Goal: Transaction & Acquisition: Purchase product/service

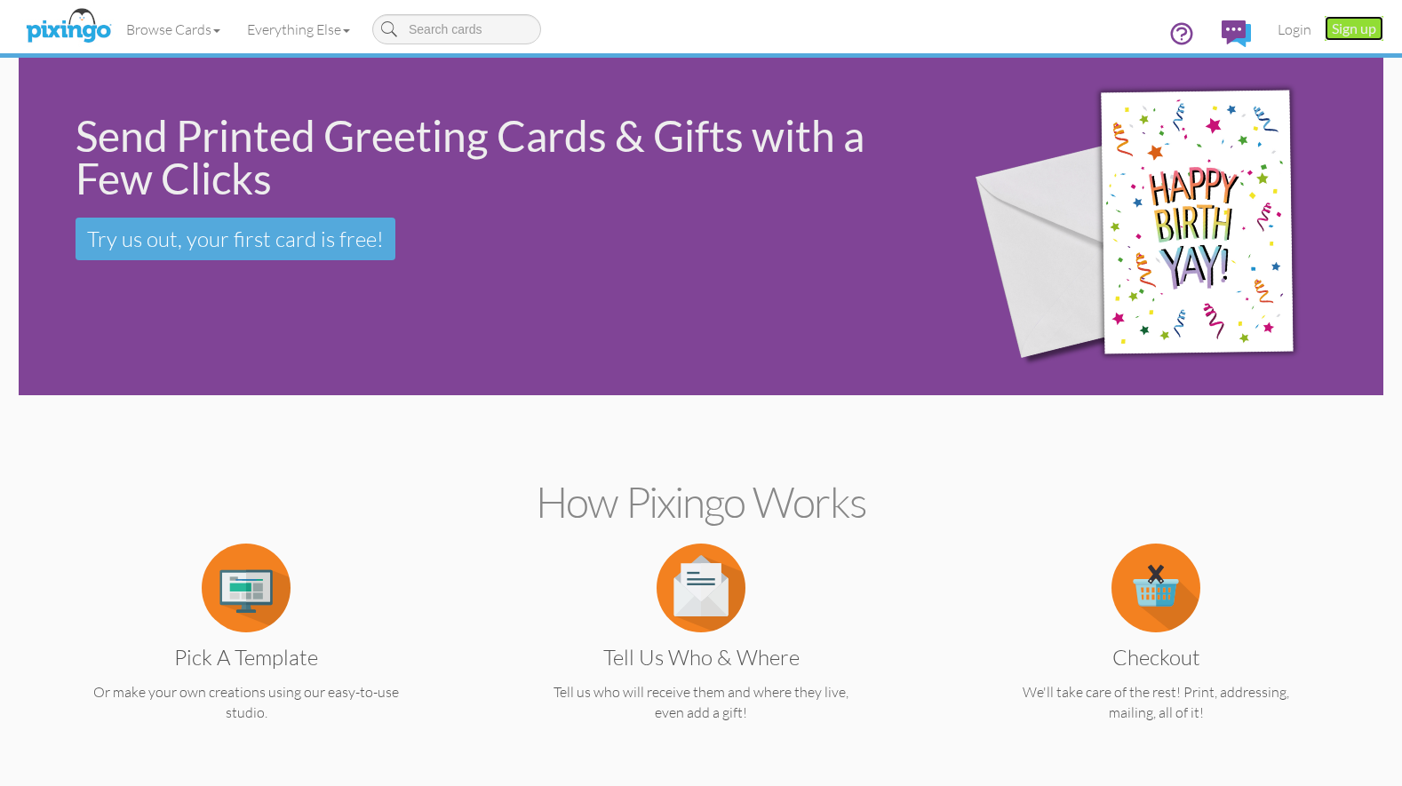
click at [1363, 37] on link "Sign up" at bounding box center [1354, 28] width 59 height 25
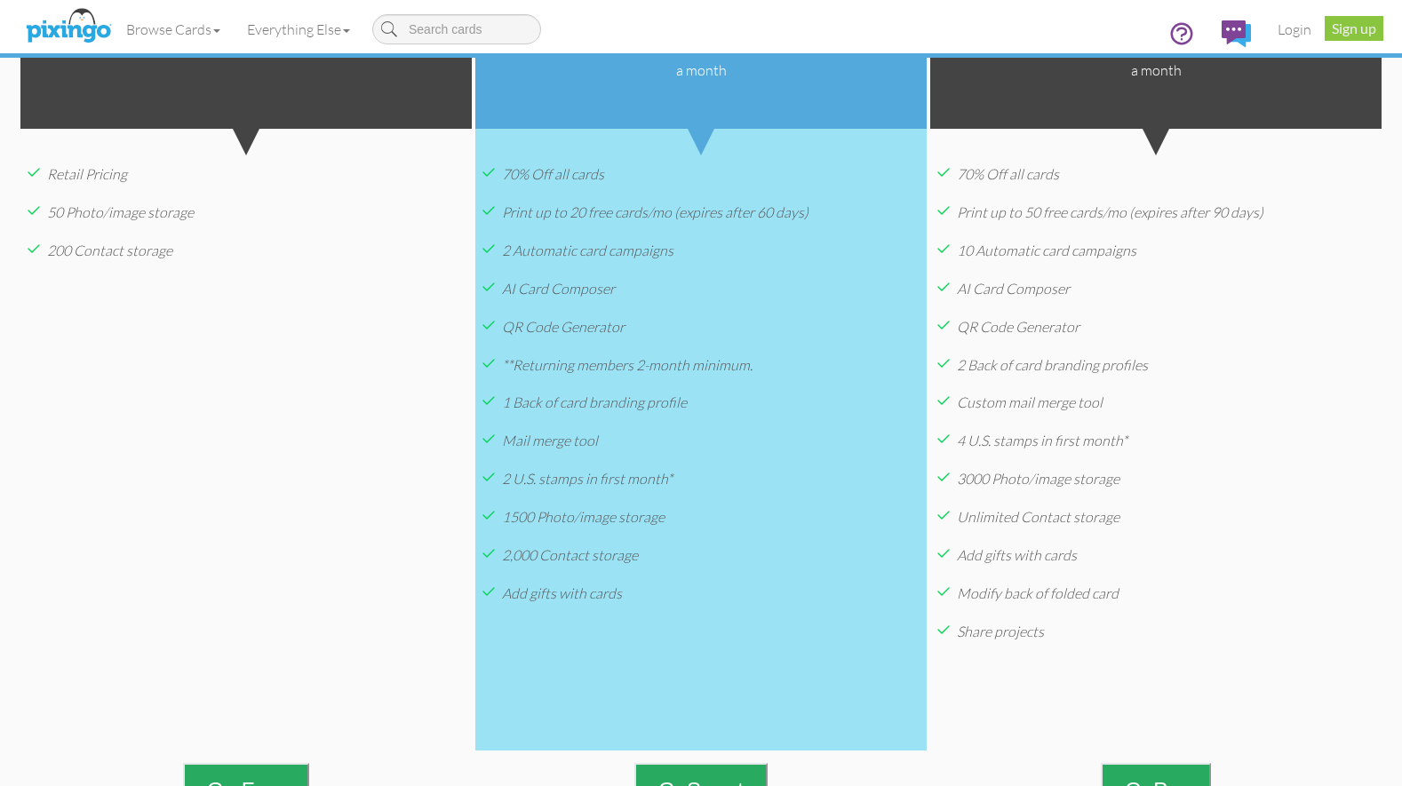
scroll to position [409, 0]
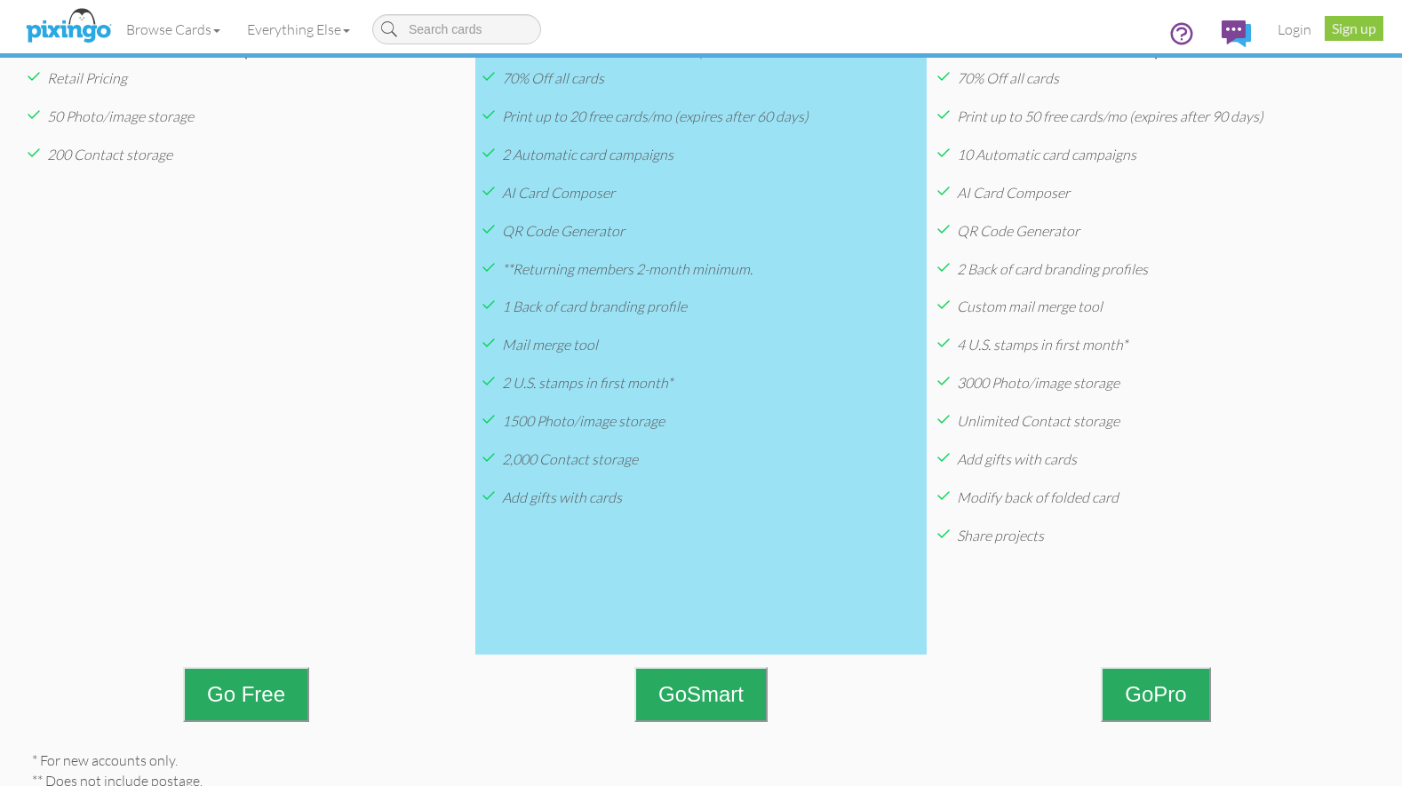
click at [319, 423] on div "Retail Pricing 50 Photo/image storage 200 Contact storage" at bounding box center [245, 344] width 451 height 622
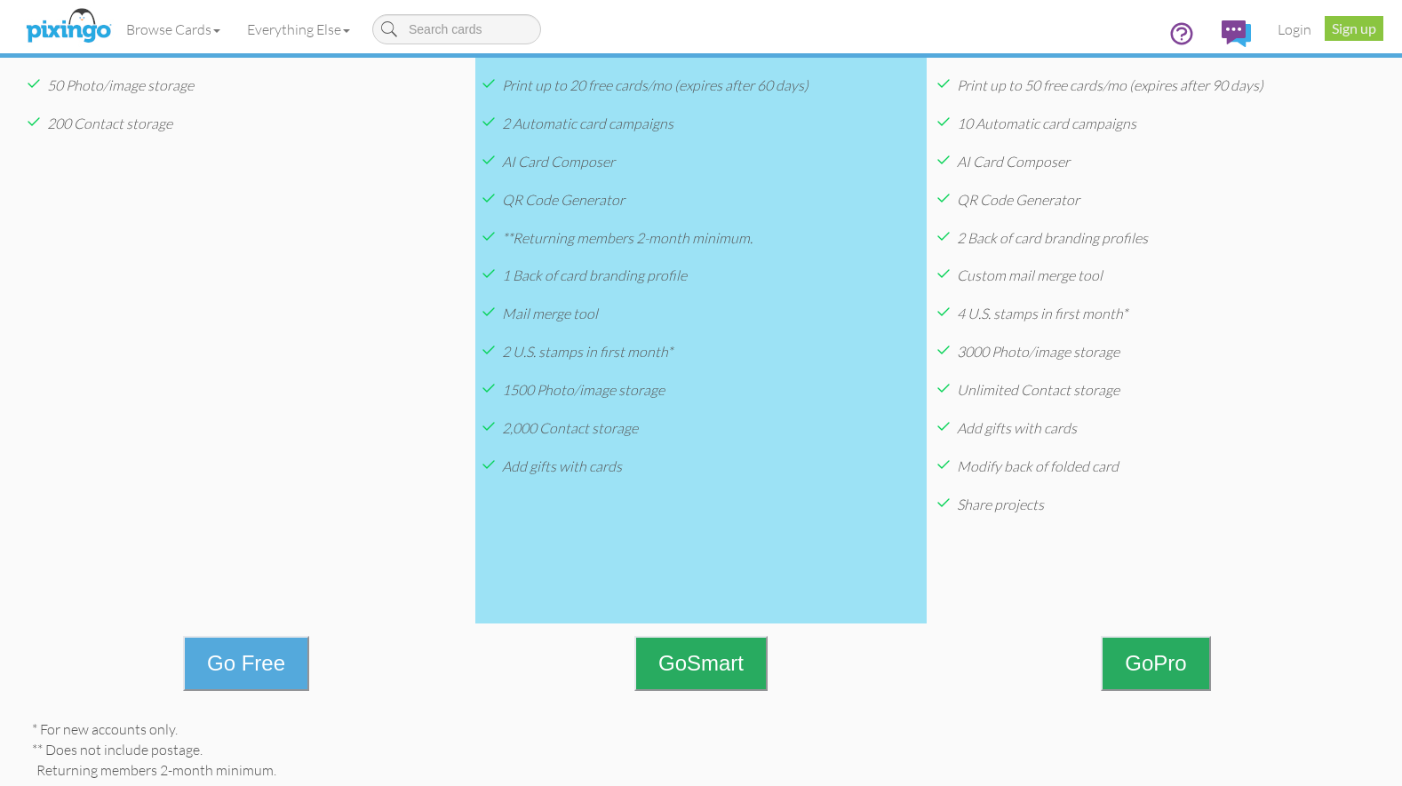
scroll to position [533, 0]
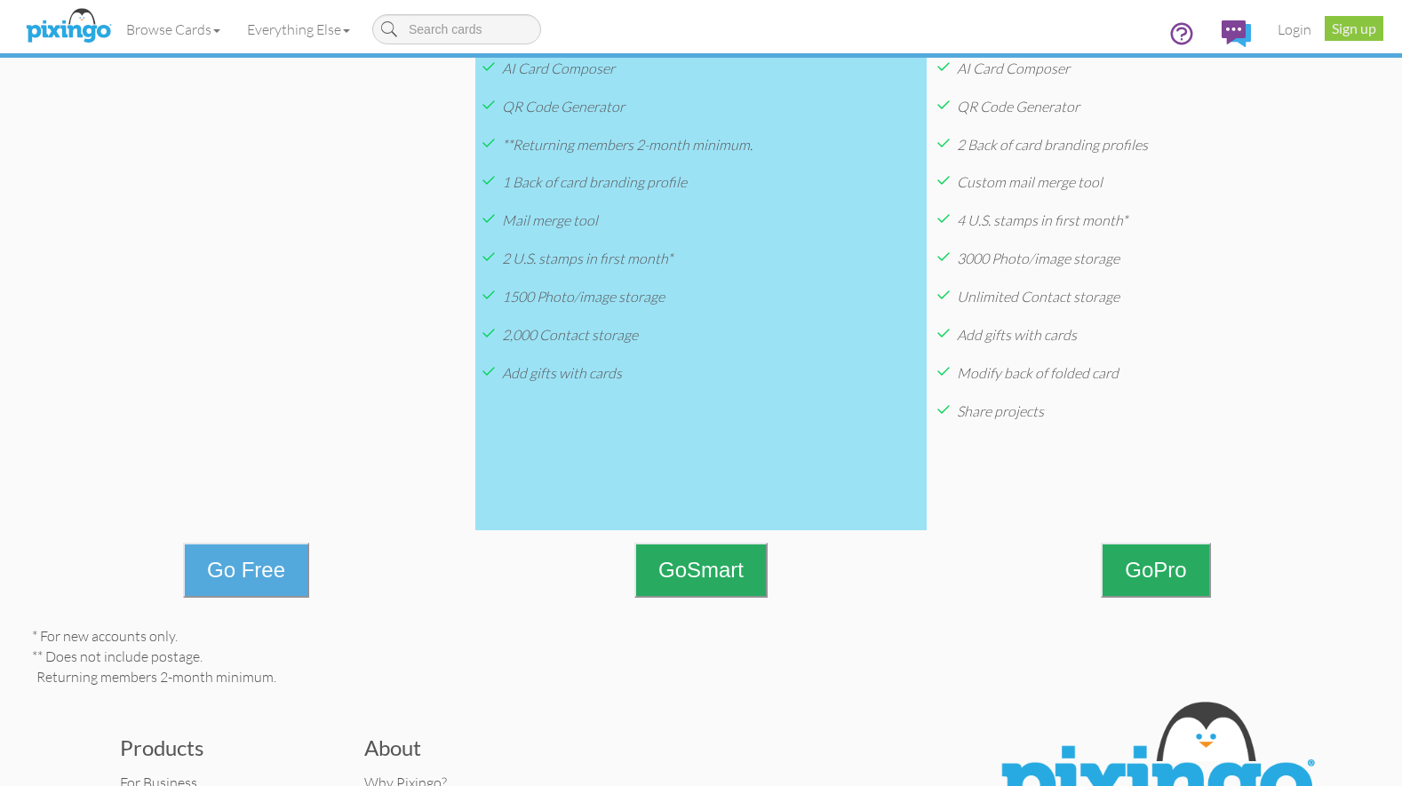
click at [237, 569] on button "Go Free" at bounding box center [246, 570] width 126 height 55
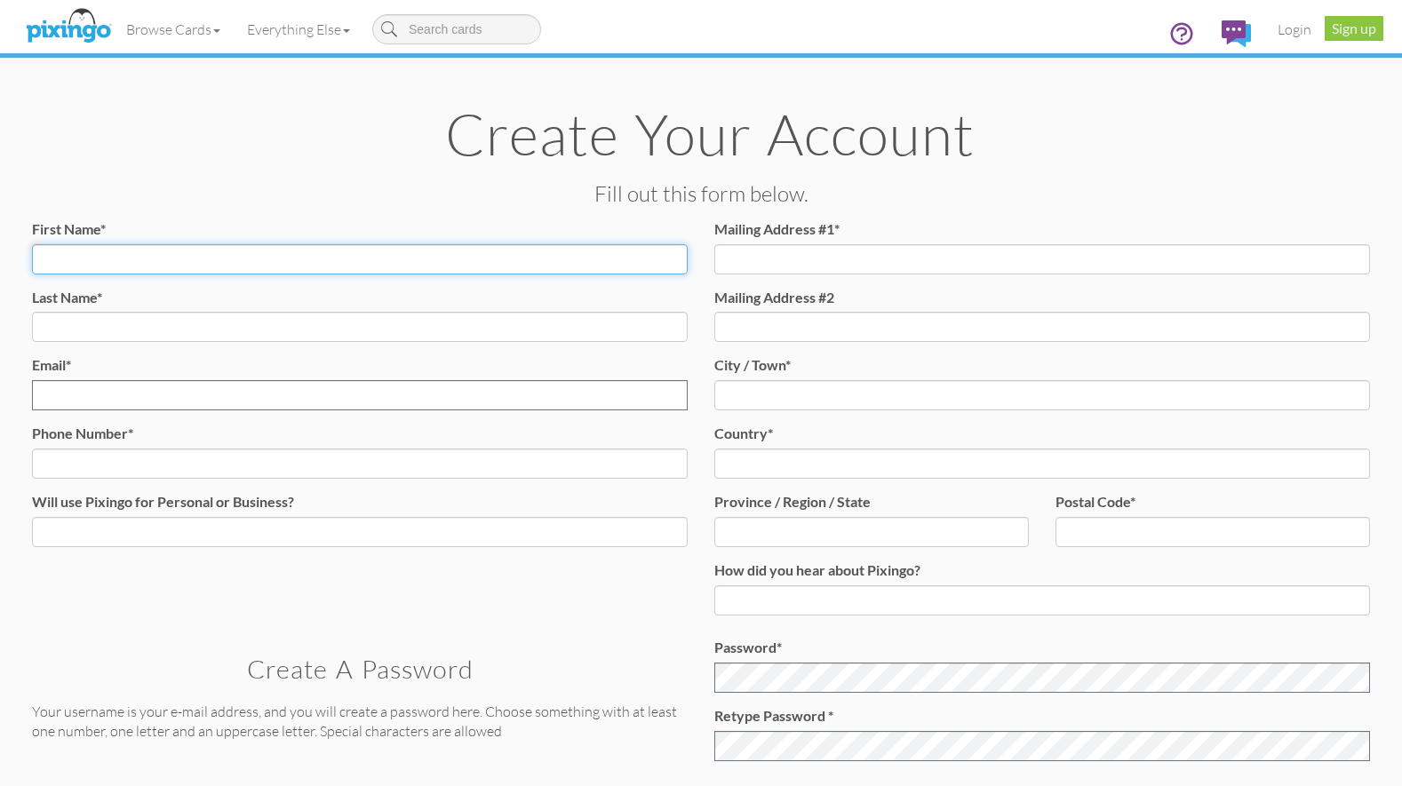
click at [233, 253] on input "First Name*" at bounding box center [360, 259] width 656 height 30
type input "Taryn"
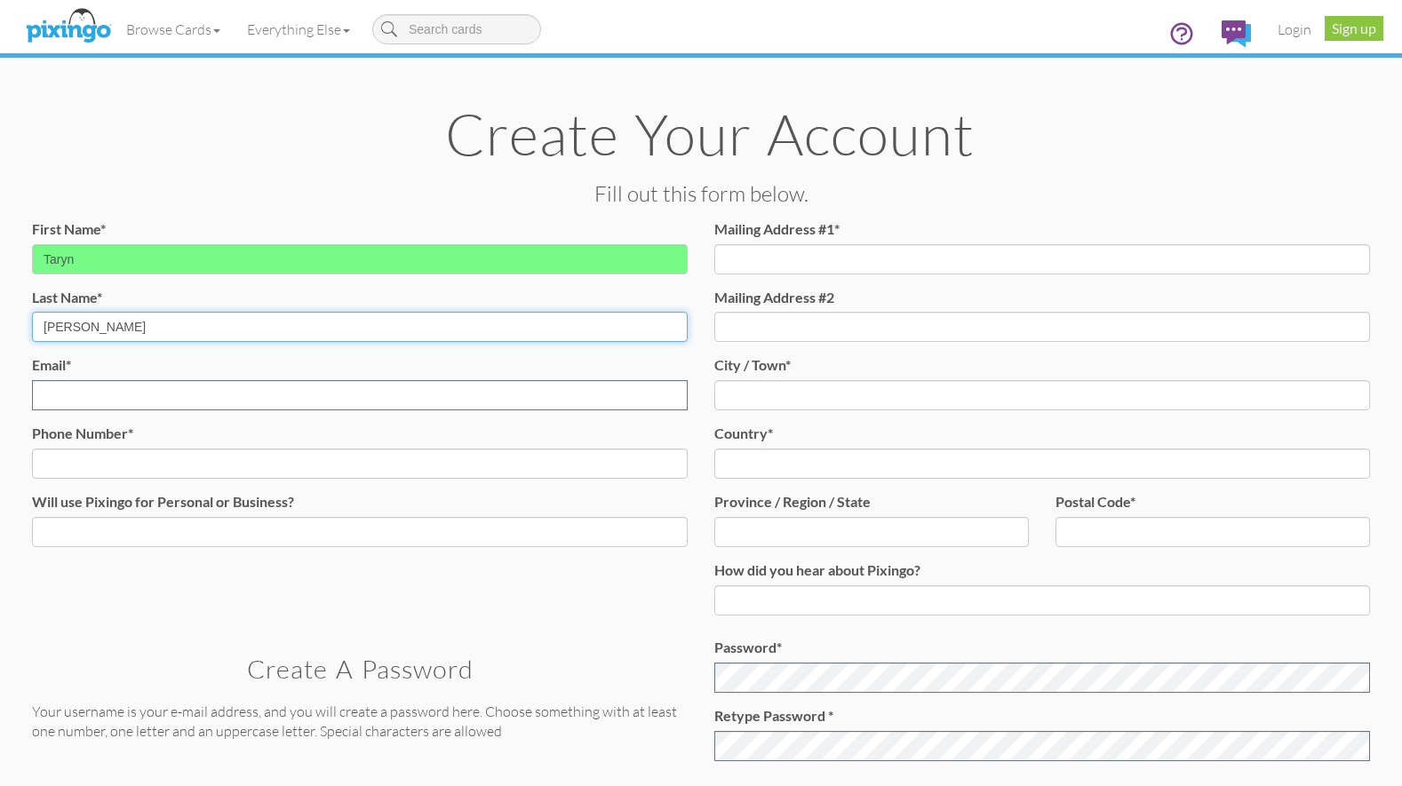
type input "[PERSON_NAME]"
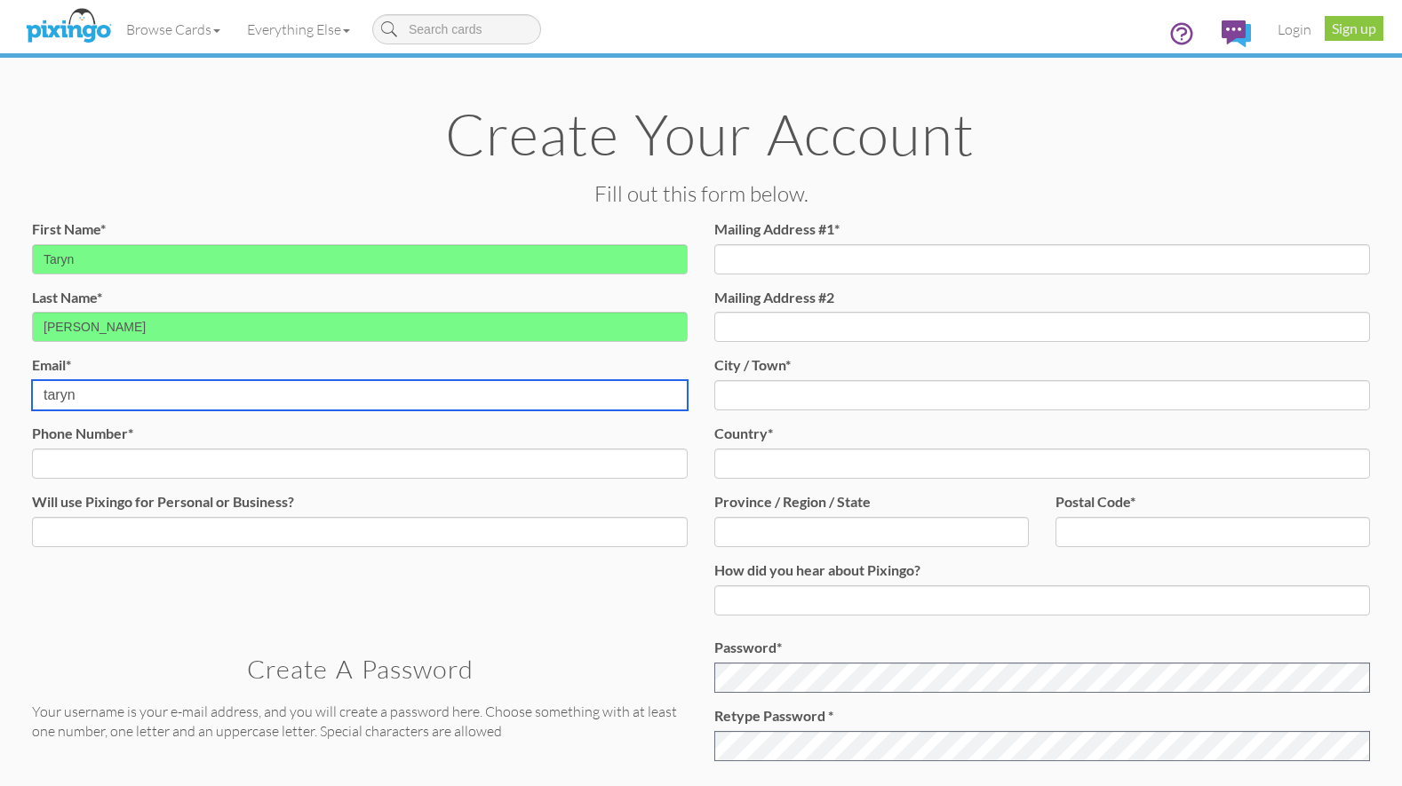
type input "[EMAIL_ADDRESS][DOMAIN_NAME]"
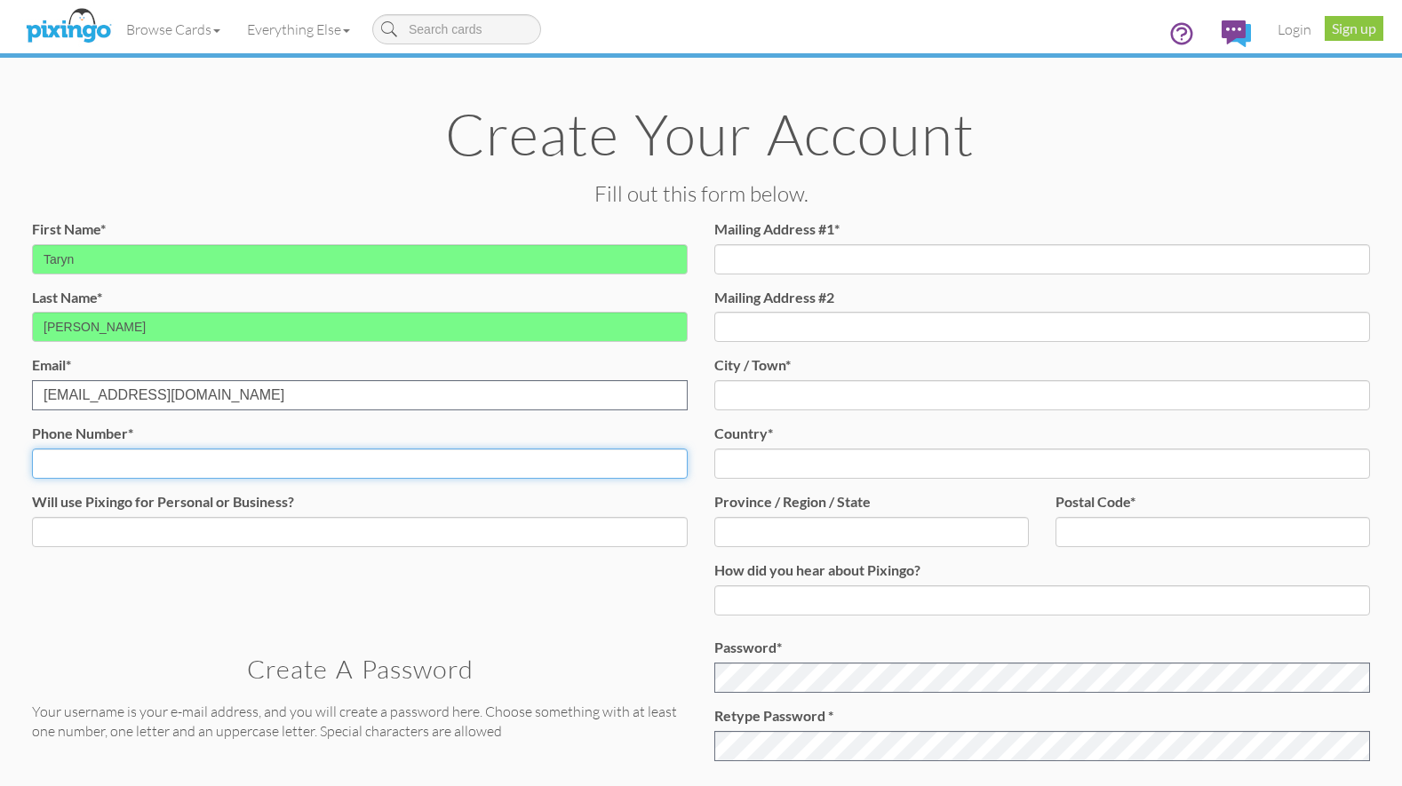
click at [196, 466] on input "Phone Number*" at bounding box center [360, 464] width 656 height 30
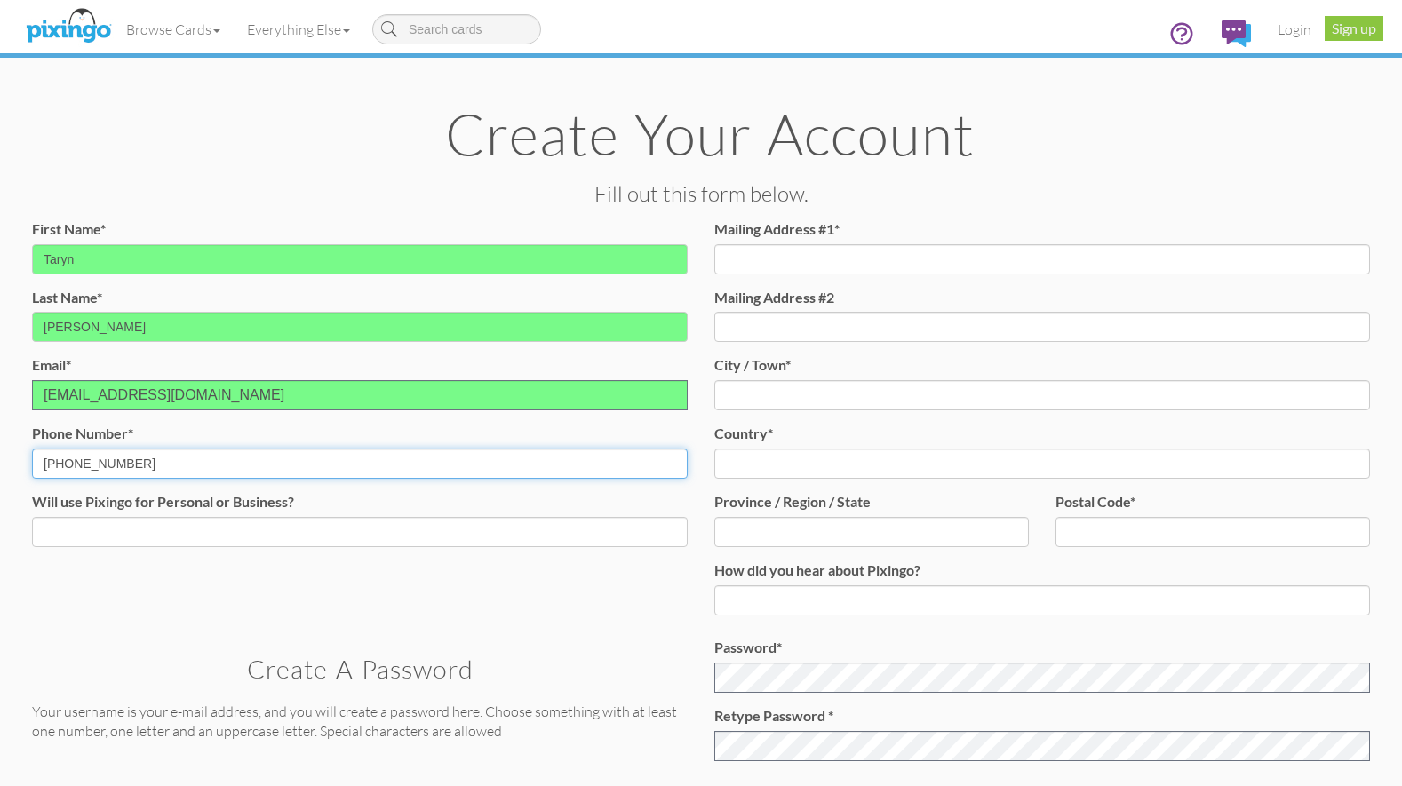
type input "[PHONE_NUMBER]"
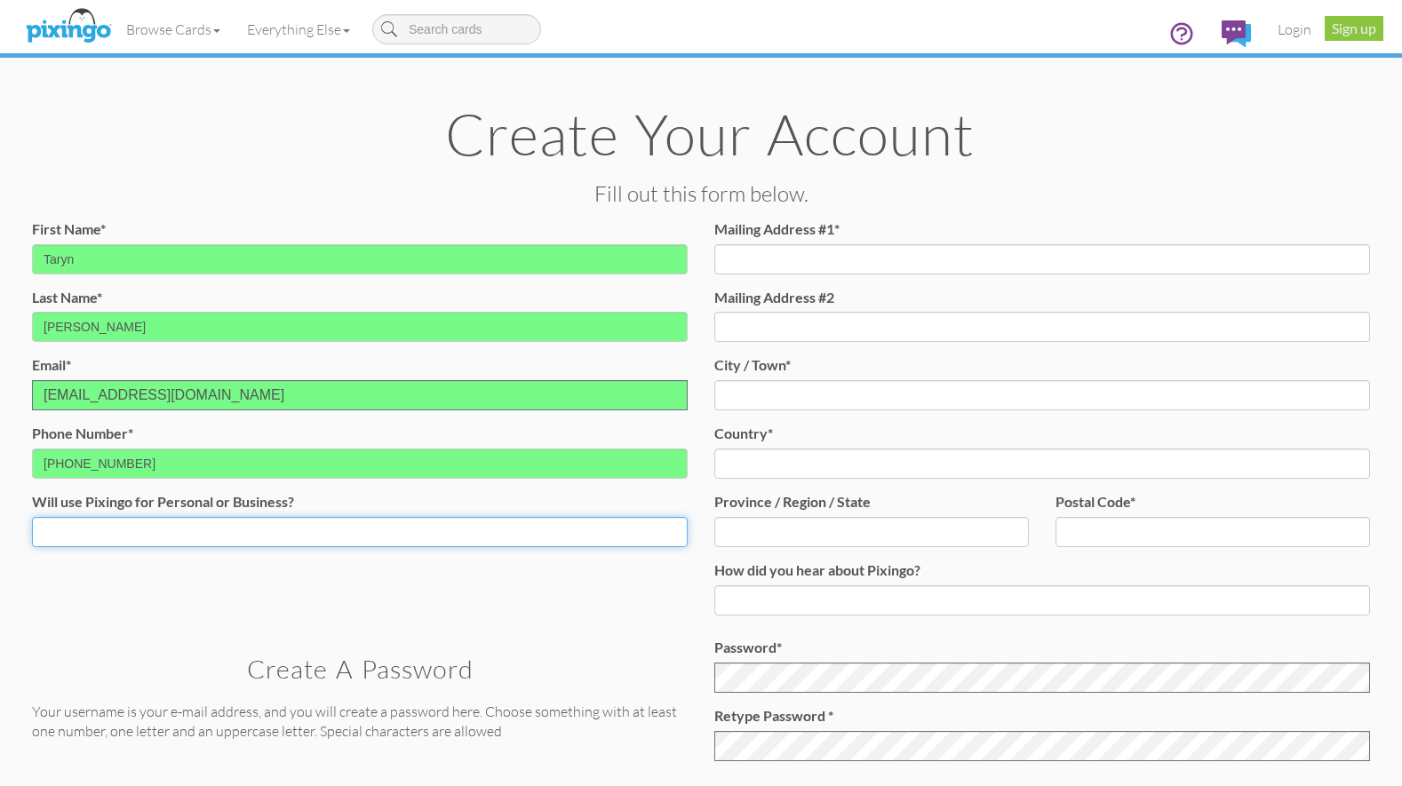
select select "string:Personal"
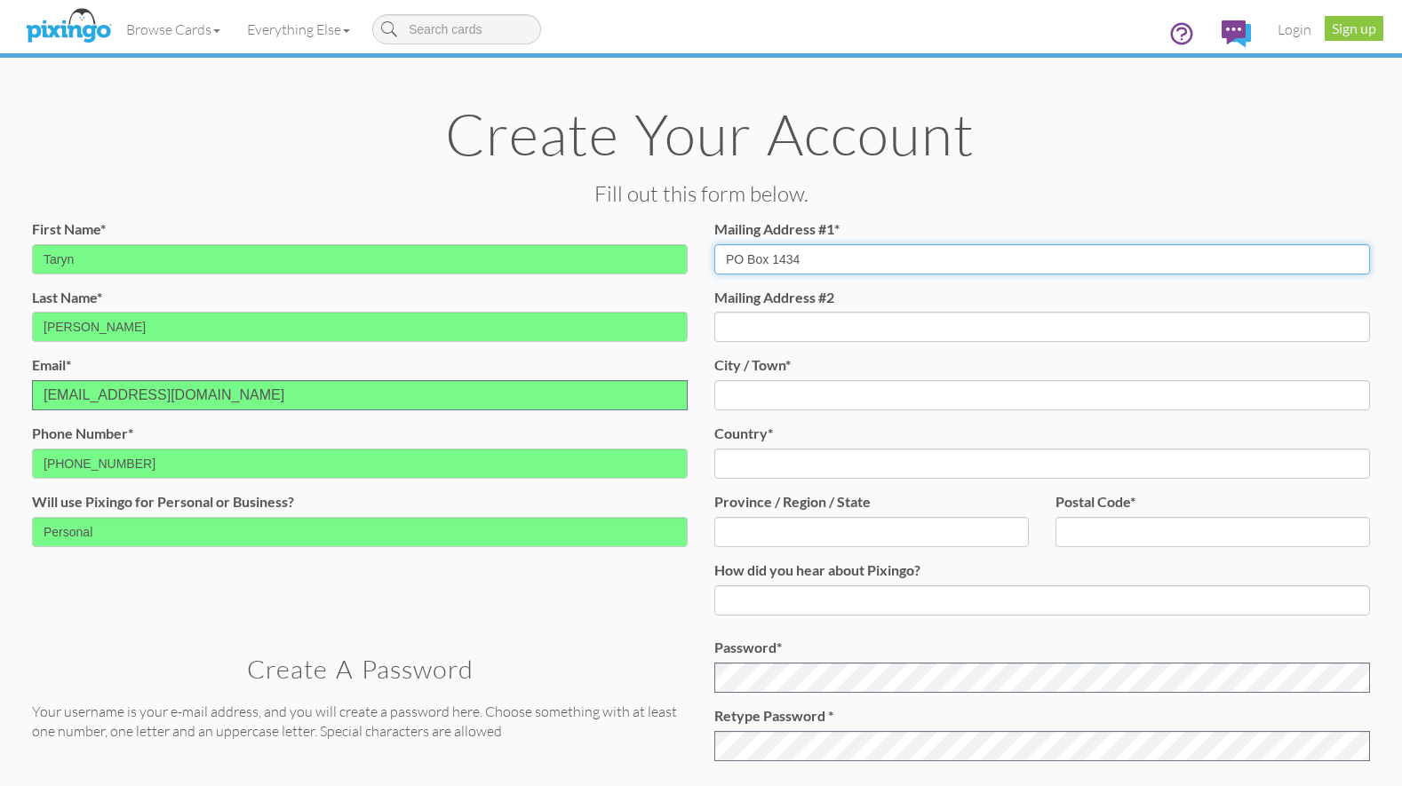
type input "PO Box 1434"
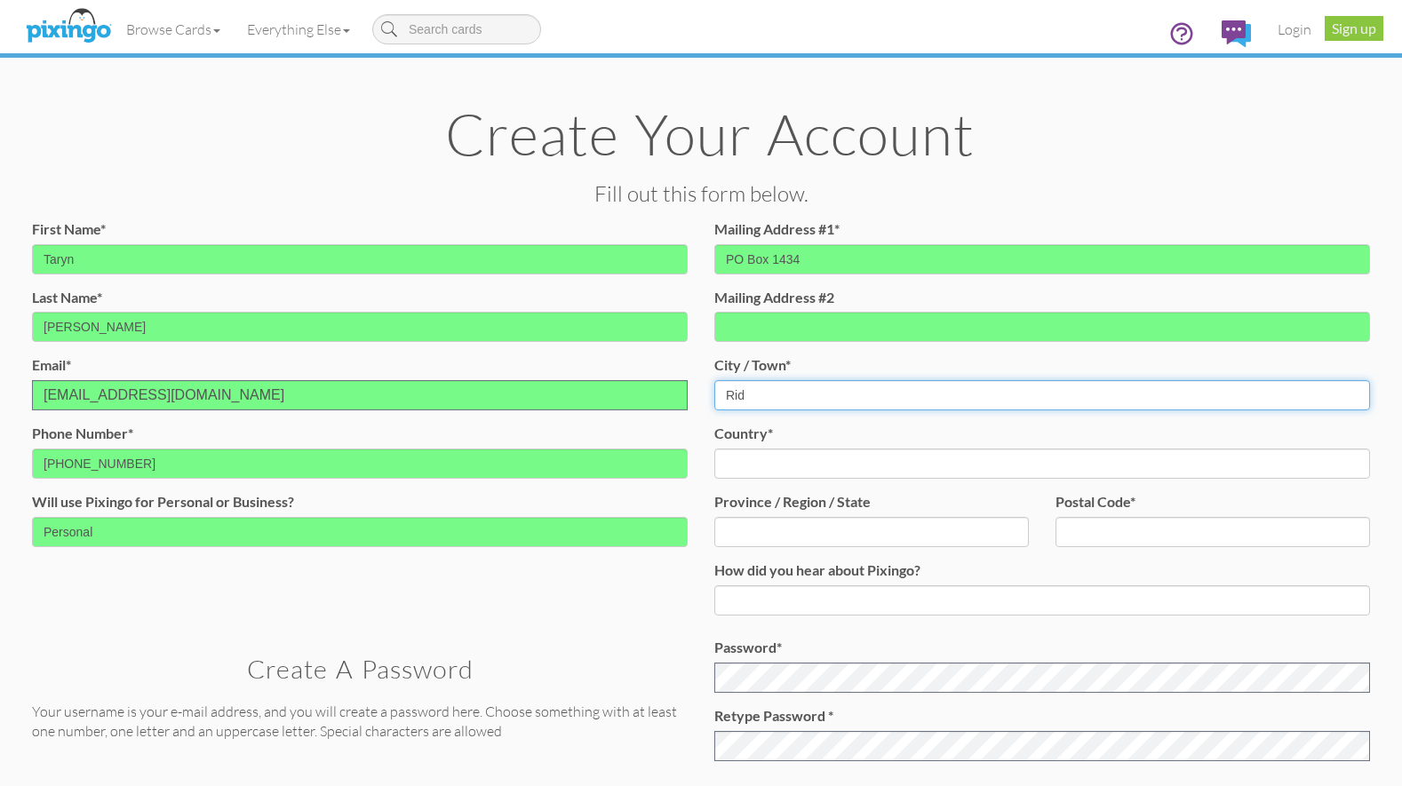
type input "[PERSON_NAME]"
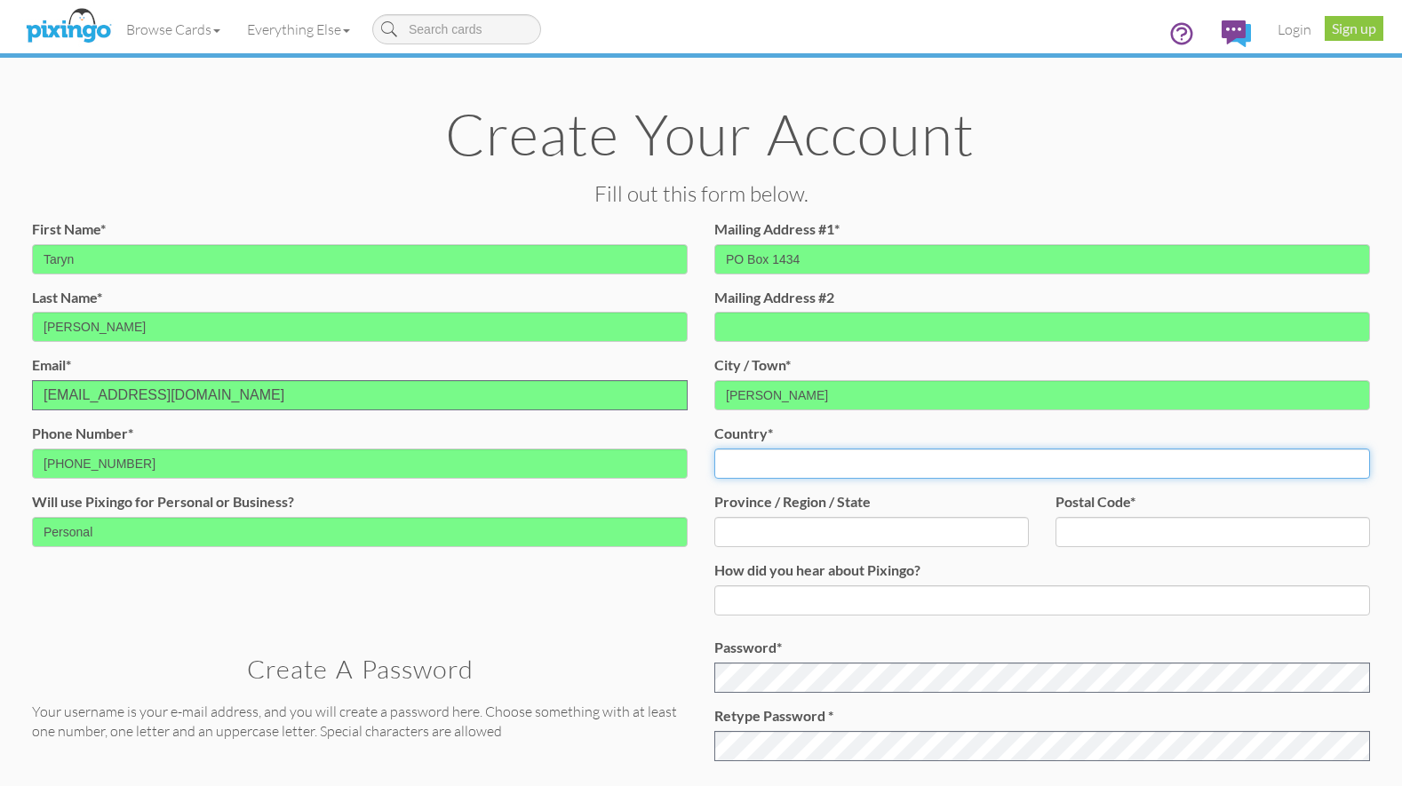
click at [857, 467] on select "[GEOGRAPHIC_DATA] -------------- [GEOGRAPHIC_DATA] [GEOGRAPHIC_DATA] [GEOGRAPHI…" at bounding box center [1042, 464] width 656 height 30
select select "object:669"
click at [714, 449] on select "[GEOGRAPHIC_DATA] -------------- [GEOGRAPHIC_DATA] [GEOGRAPHIC_DATA] [GEOGRAPHI…" at bounding box center [1042, 464] width 656 height 30
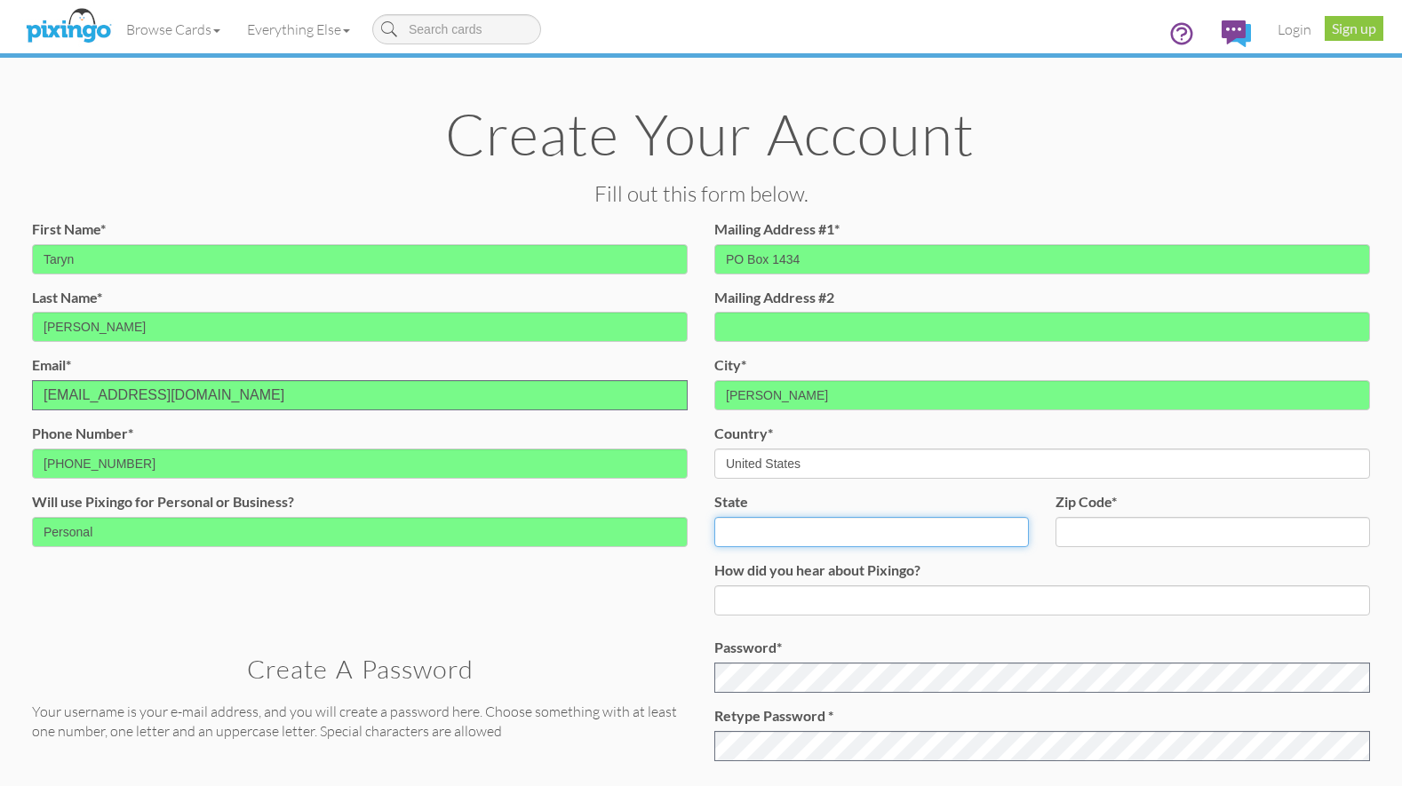
click at [817, 526] on select "AA (Military) AE (Military) [US_STATE] [US_STATE] [US_STATE] AP (Military) [US_…" at bounding box center [871, 532] width 315 height 30
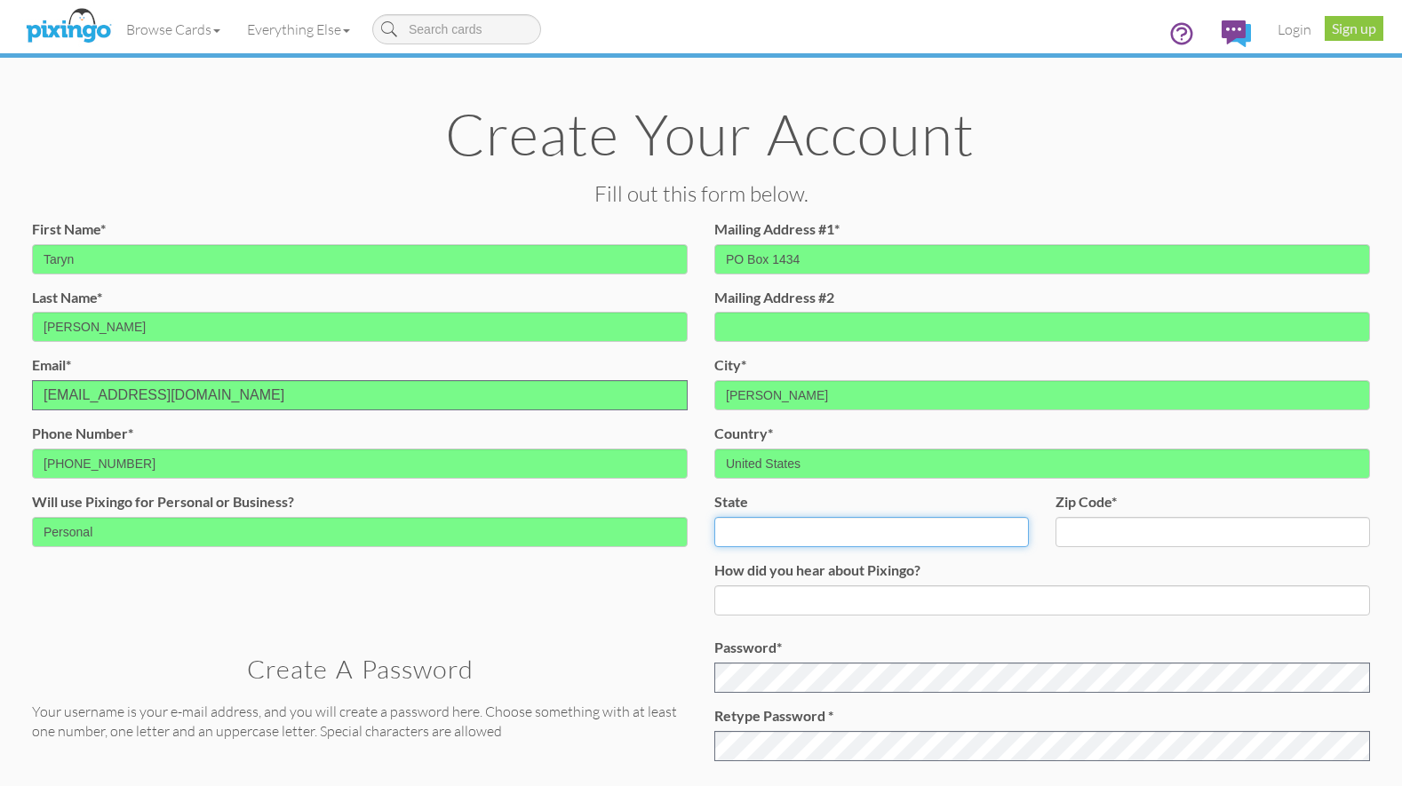
select select "object:1319"
click at [714, 517] on select "AA (Military) AE (Military) [US_STATE] [US_STATE] [US_STATE] AP (Military) [US_…" at bounding box center [871, 532] width 315 height 30
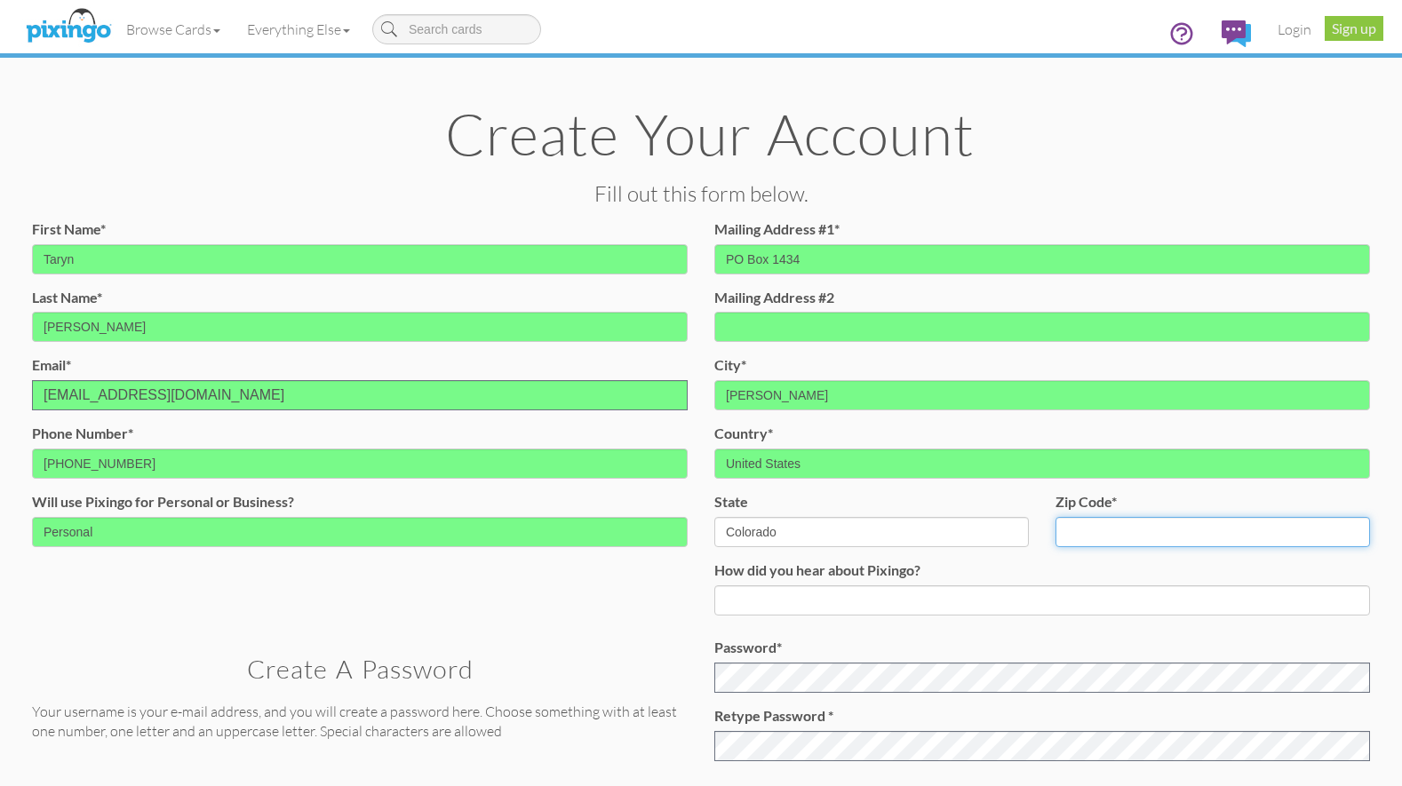
click at [1106, 539] on input "zip code*" at bounding box center [1213, 532] width 315 height 30
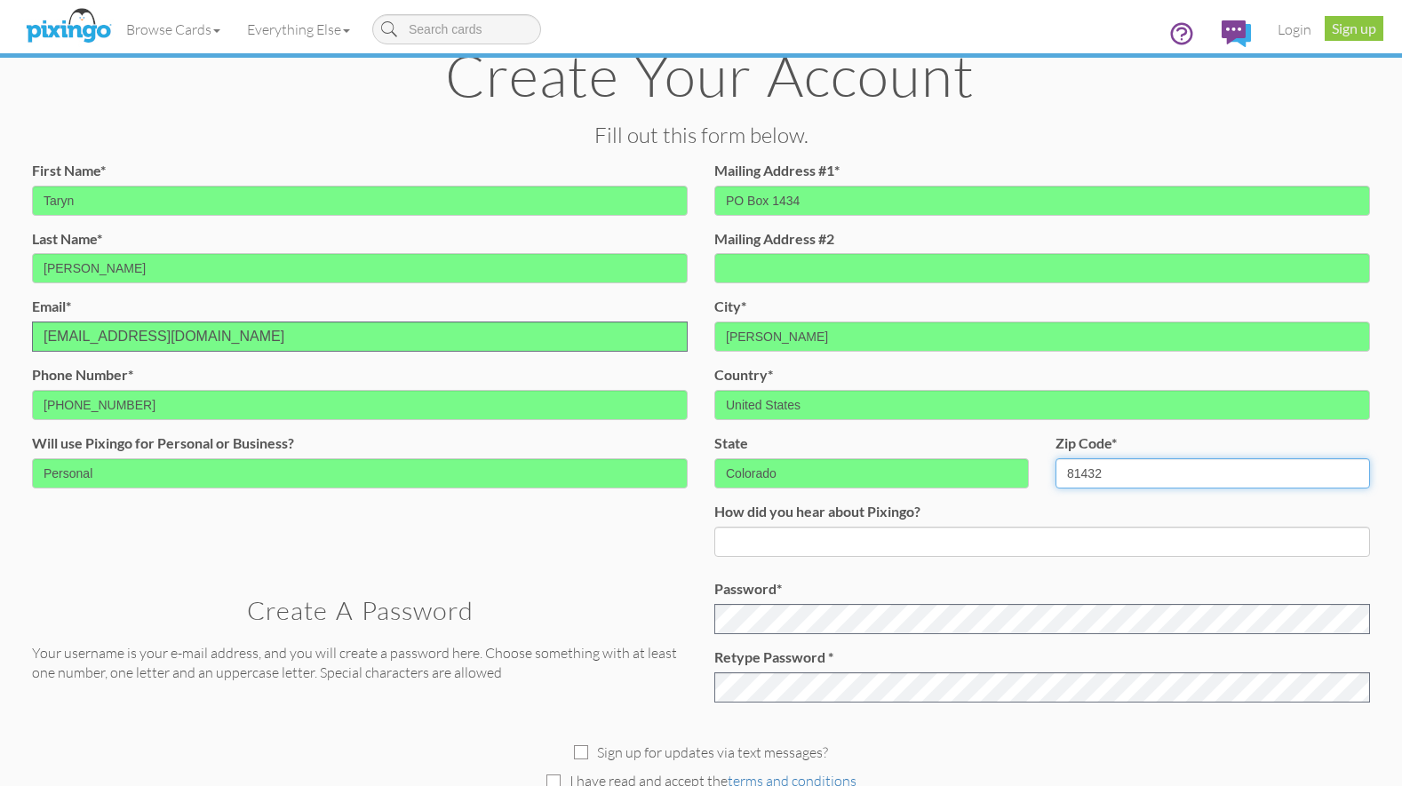
scroll to position [89, 0]
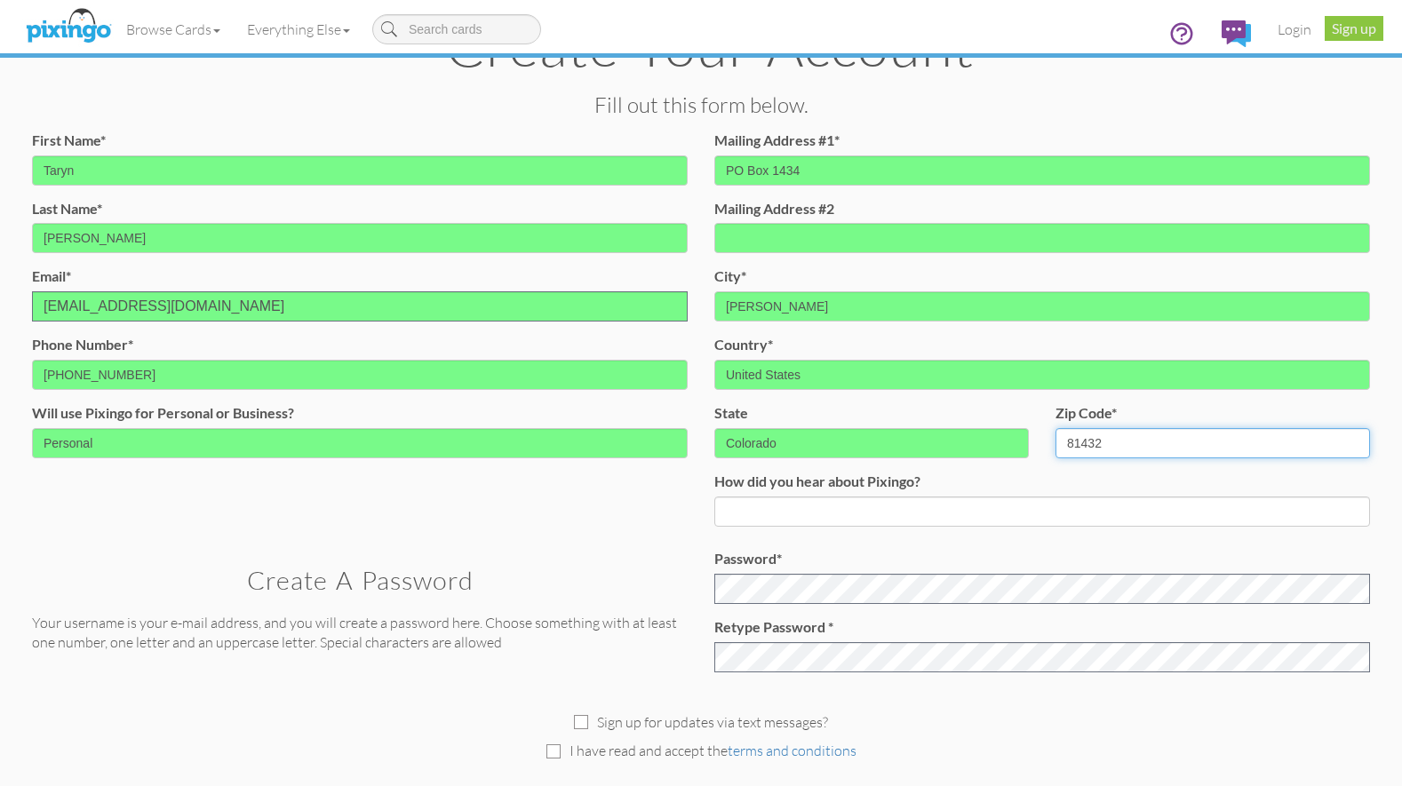
type input "81432"
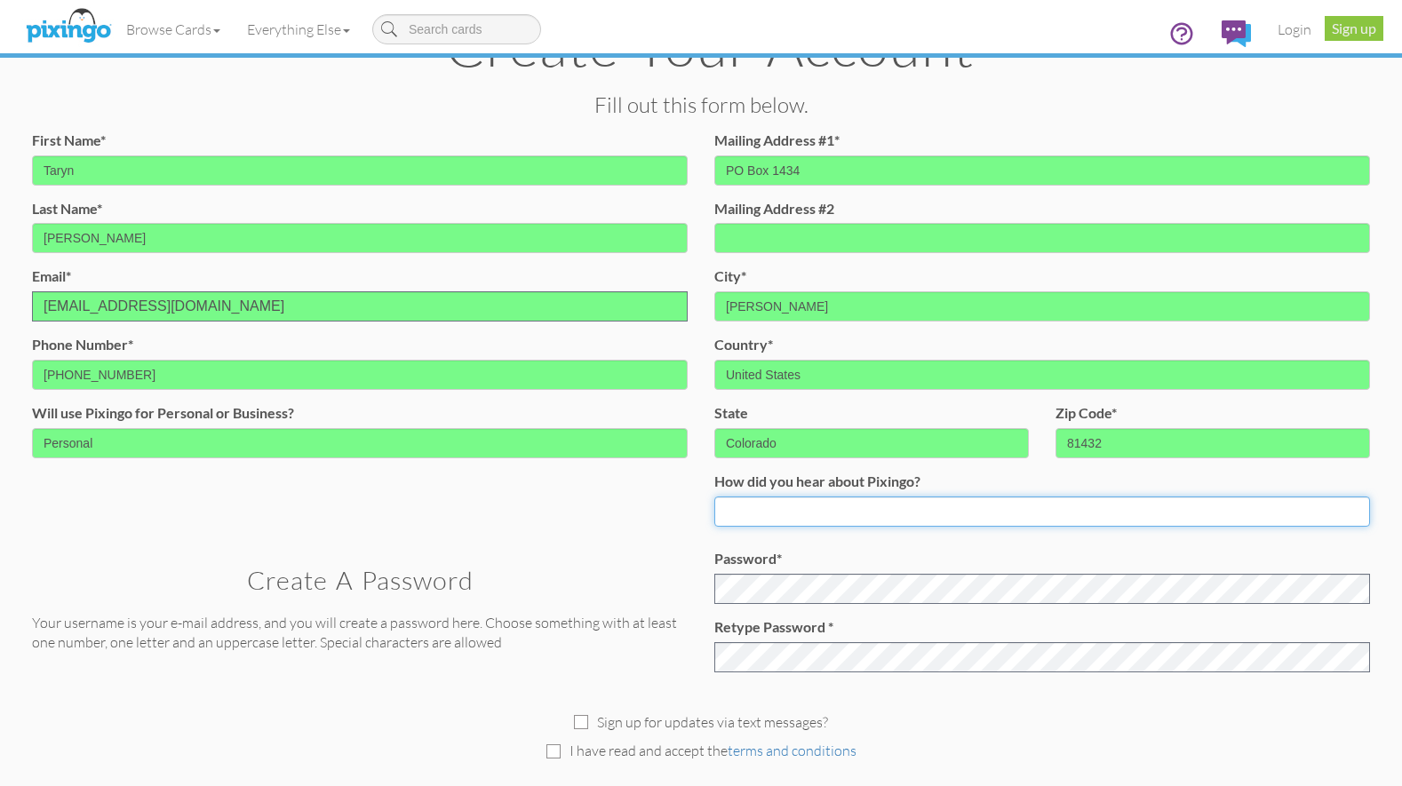
click at [955, 507] on input at bounding box center [1042, 512] width 656 height 30
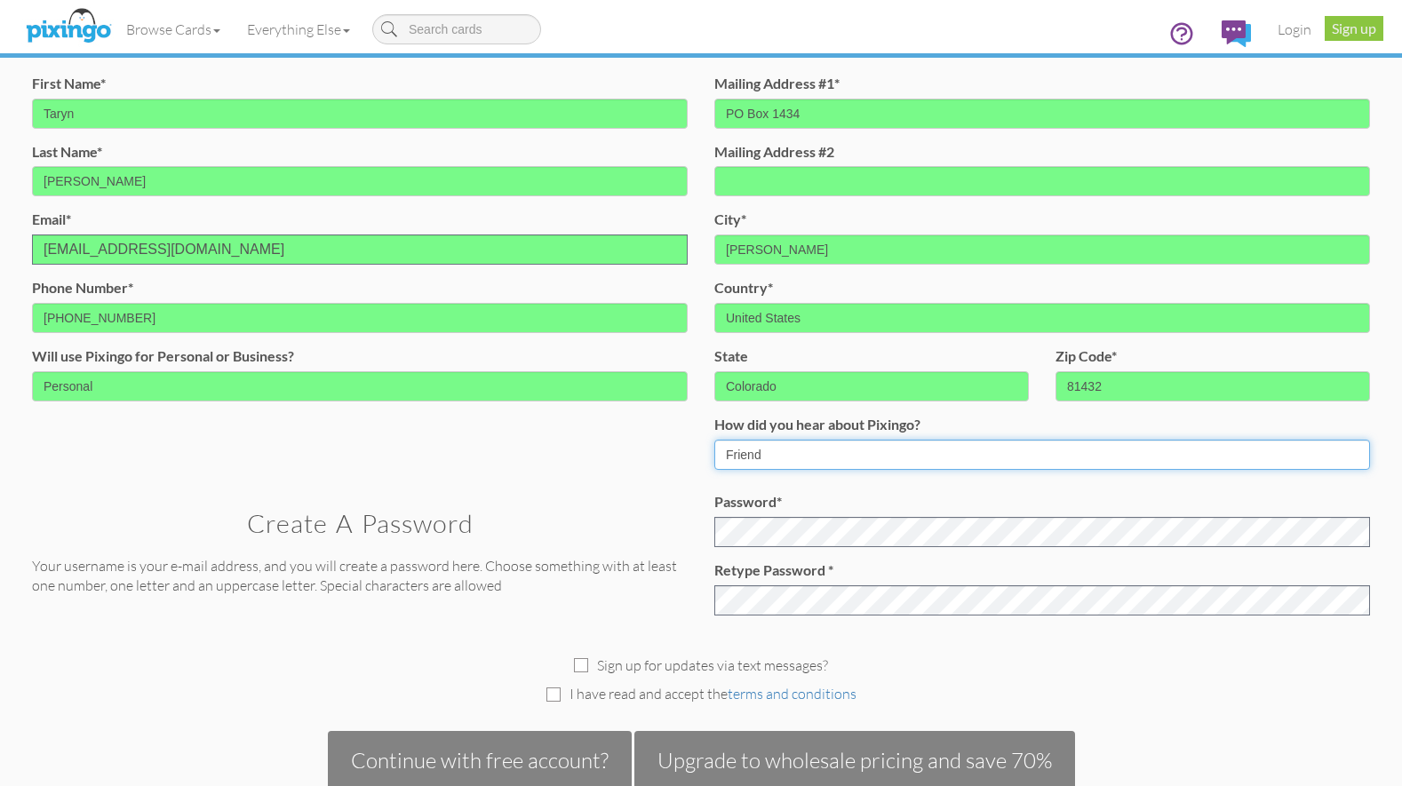
scroll to position [178, 0]
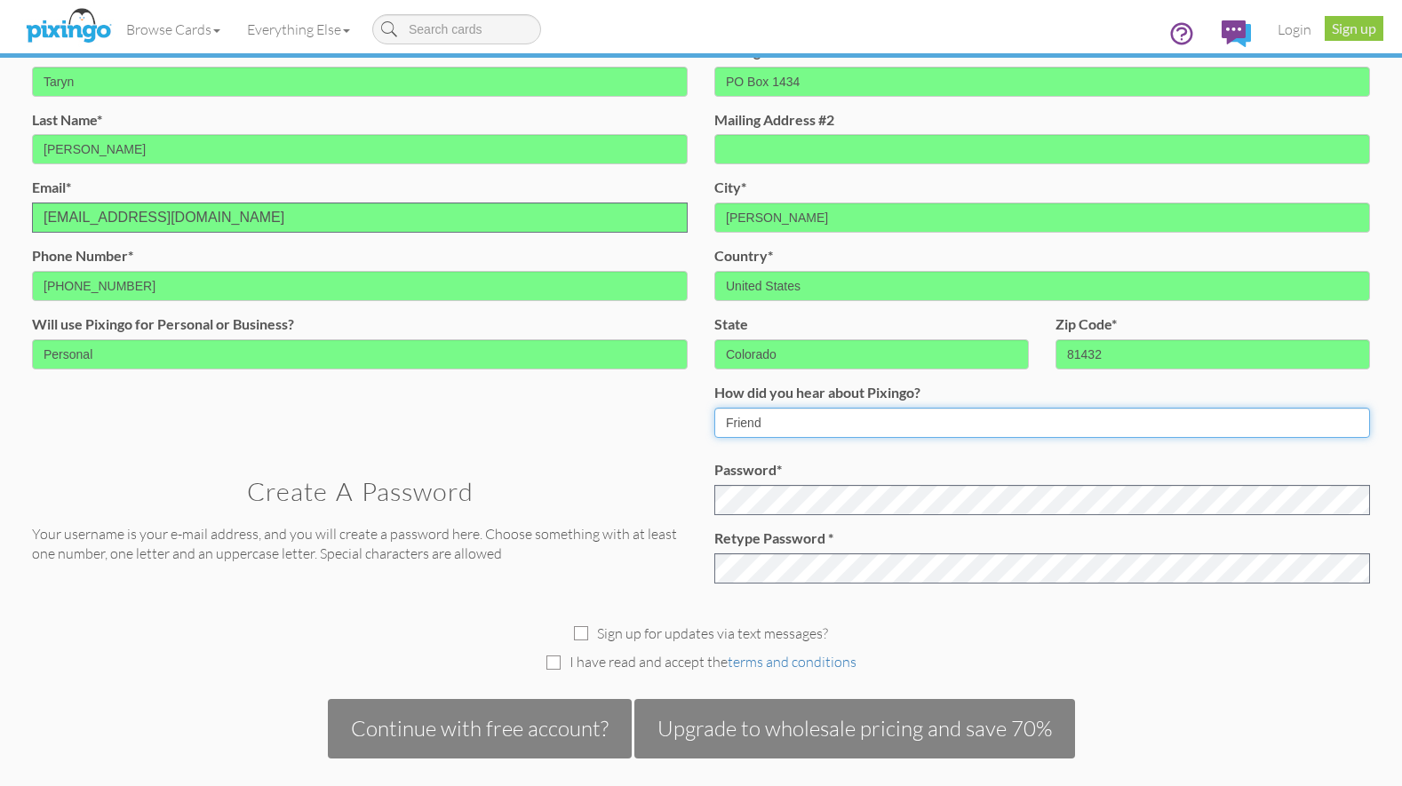
type input "Friend"
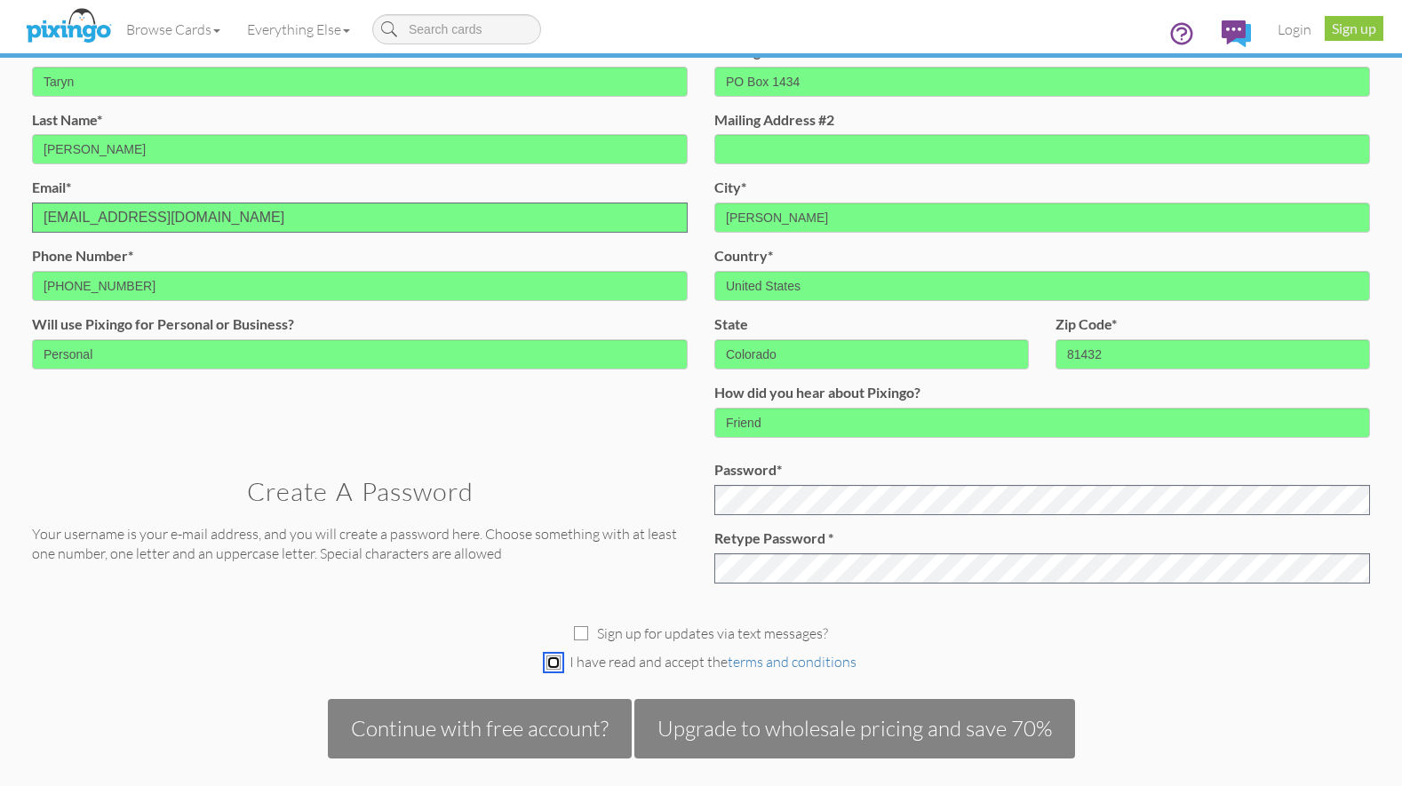
click at [549, 661] on input "checkbox" at bounding box center [553, 663] width 14 height 14
checkbox input "true"
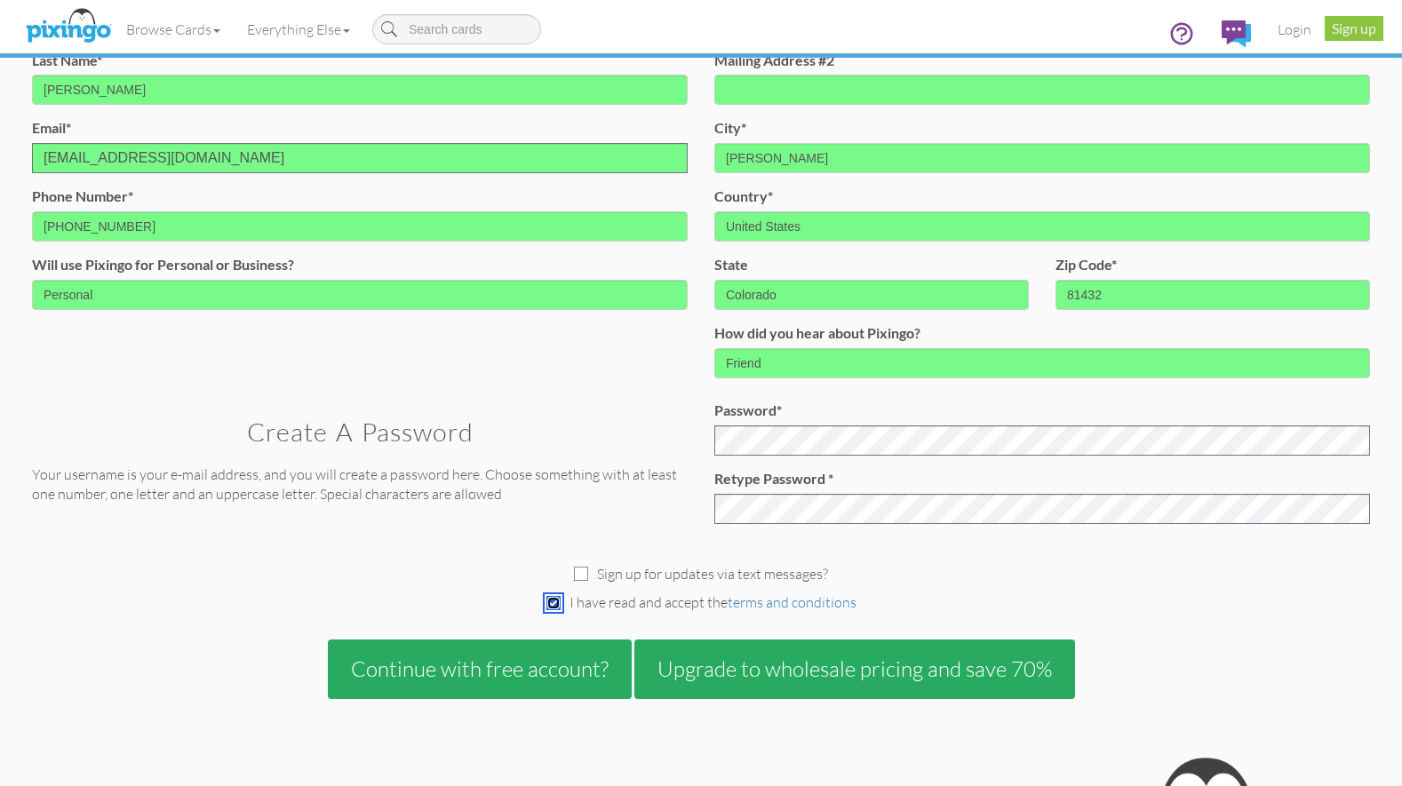
scroll to position [267, 0]
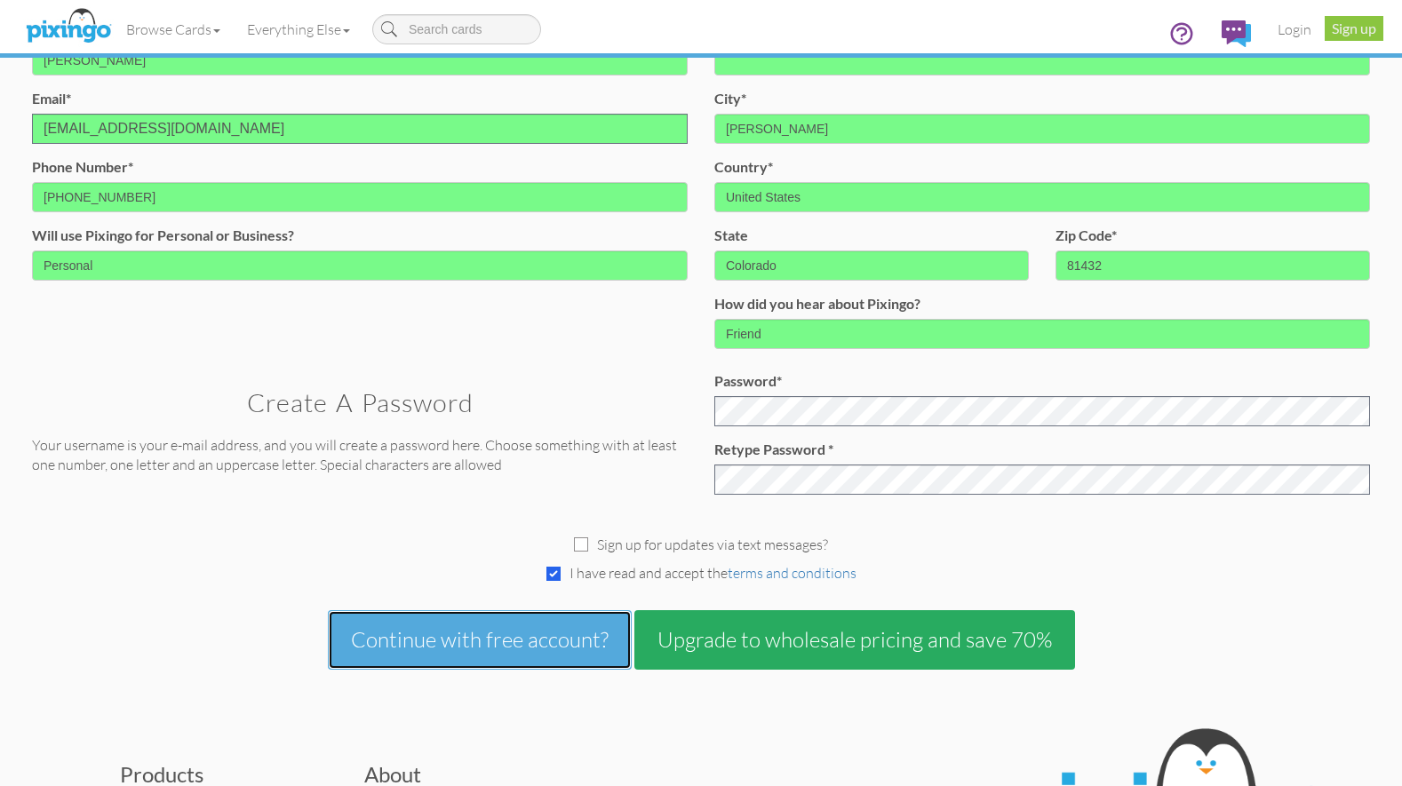
click at [531, 652] on button "Continue with free account?" at bounding box center [480, 639] width 304 height 59
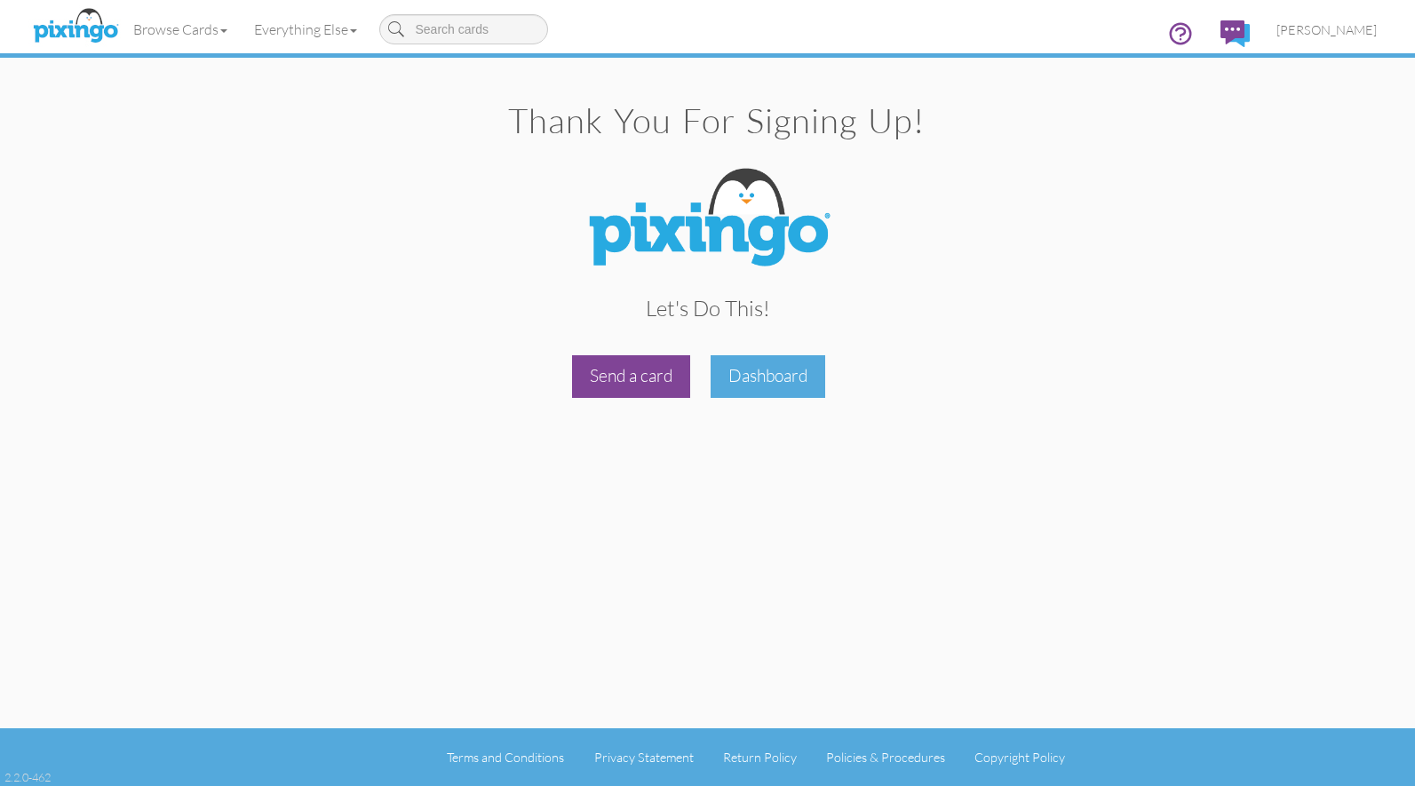
click at [650, 381] on div "Send a card" at bounding box center [631, 376] width 118 height 42
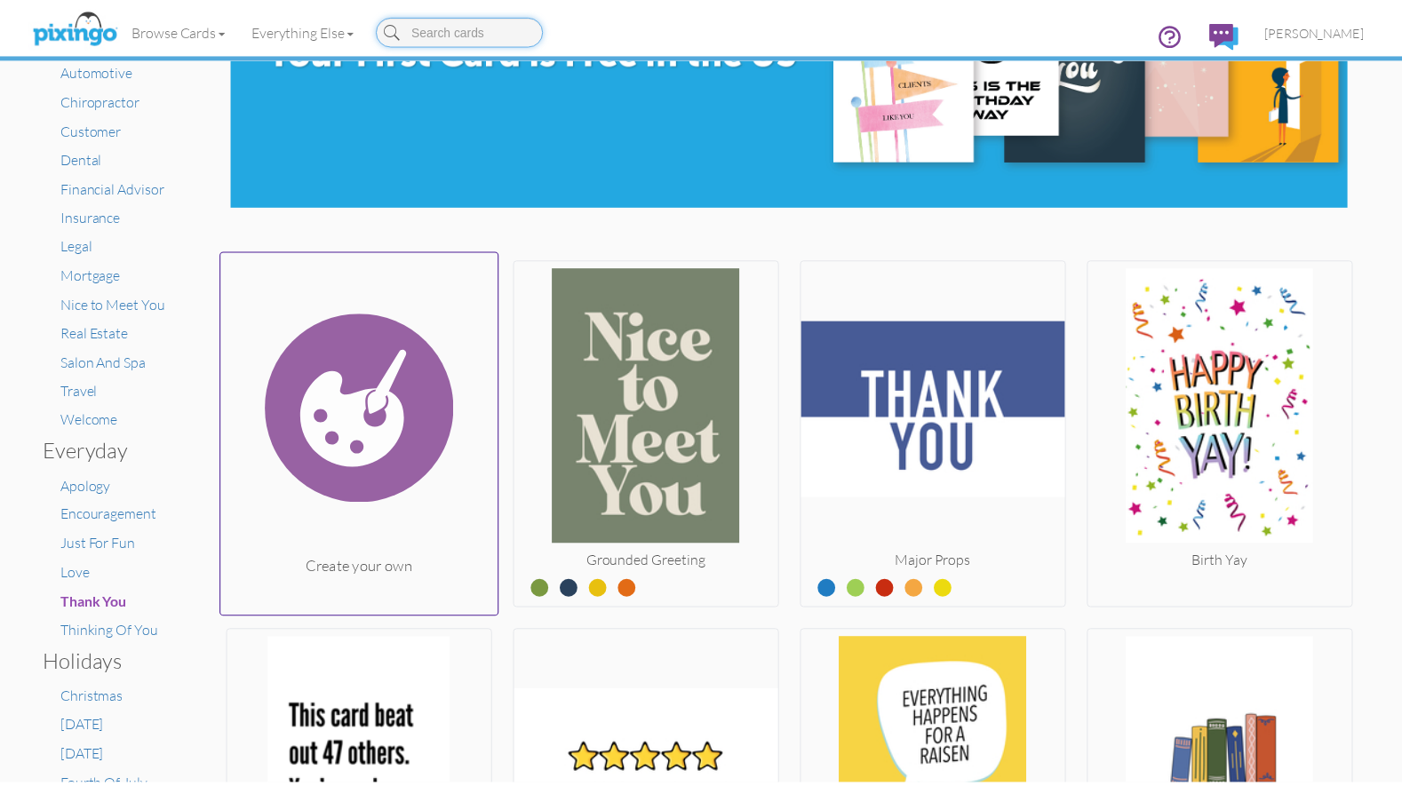
scroll to position [267, 0]
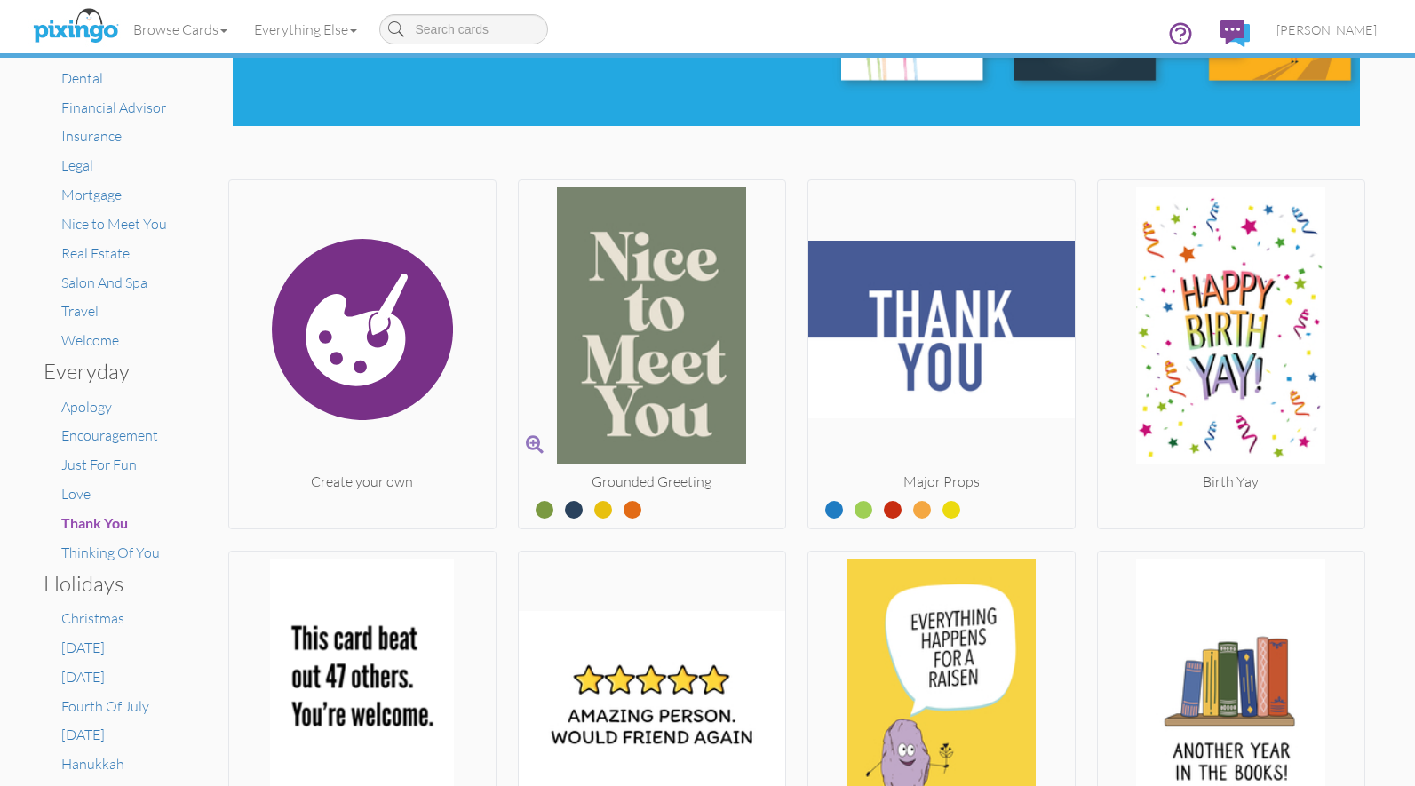
click at [685, 406] on img at bounding box center [652, 329] width 267 height 284
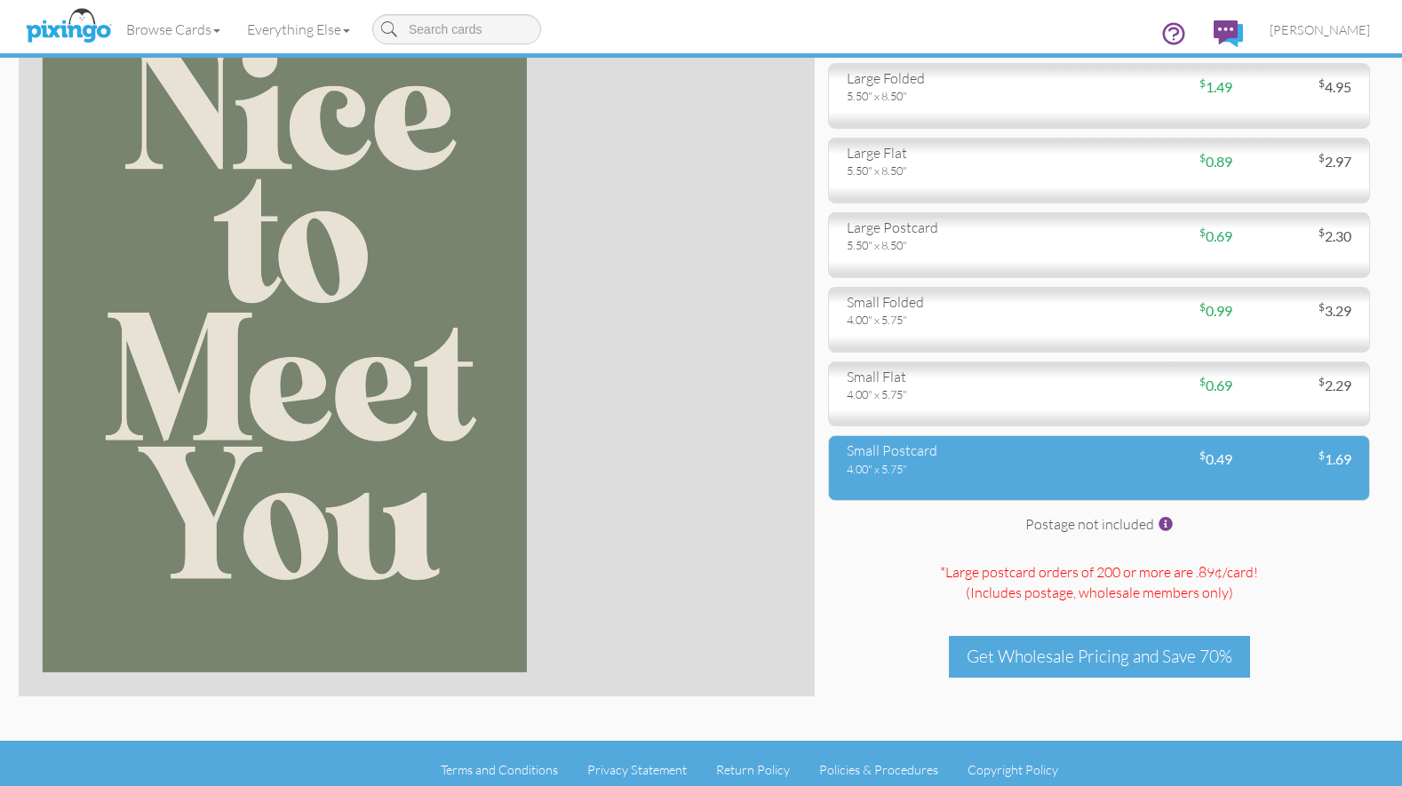
scroll to position [170, 0]
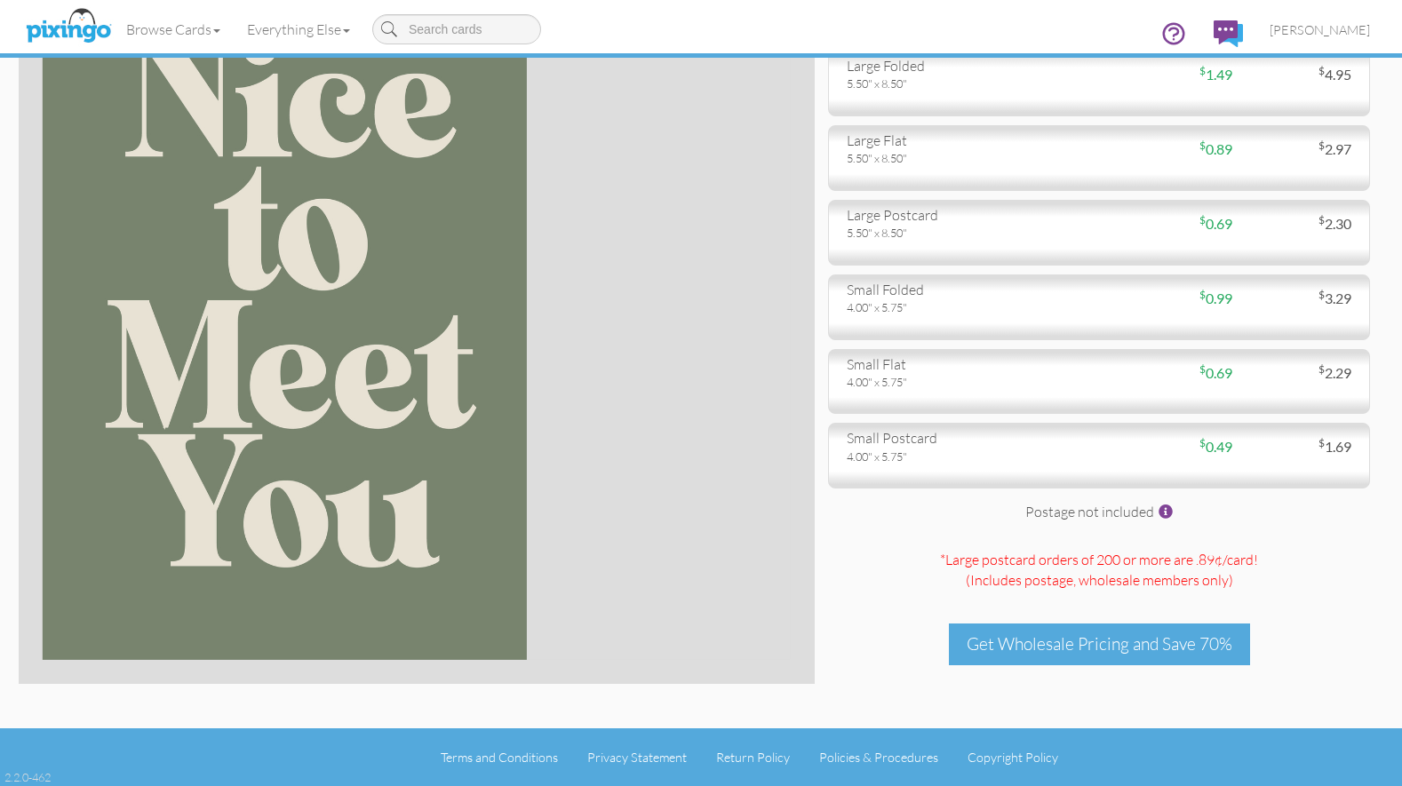
click at [1167, 517] on span at bounding box center [1166, 512] width 14 height 14
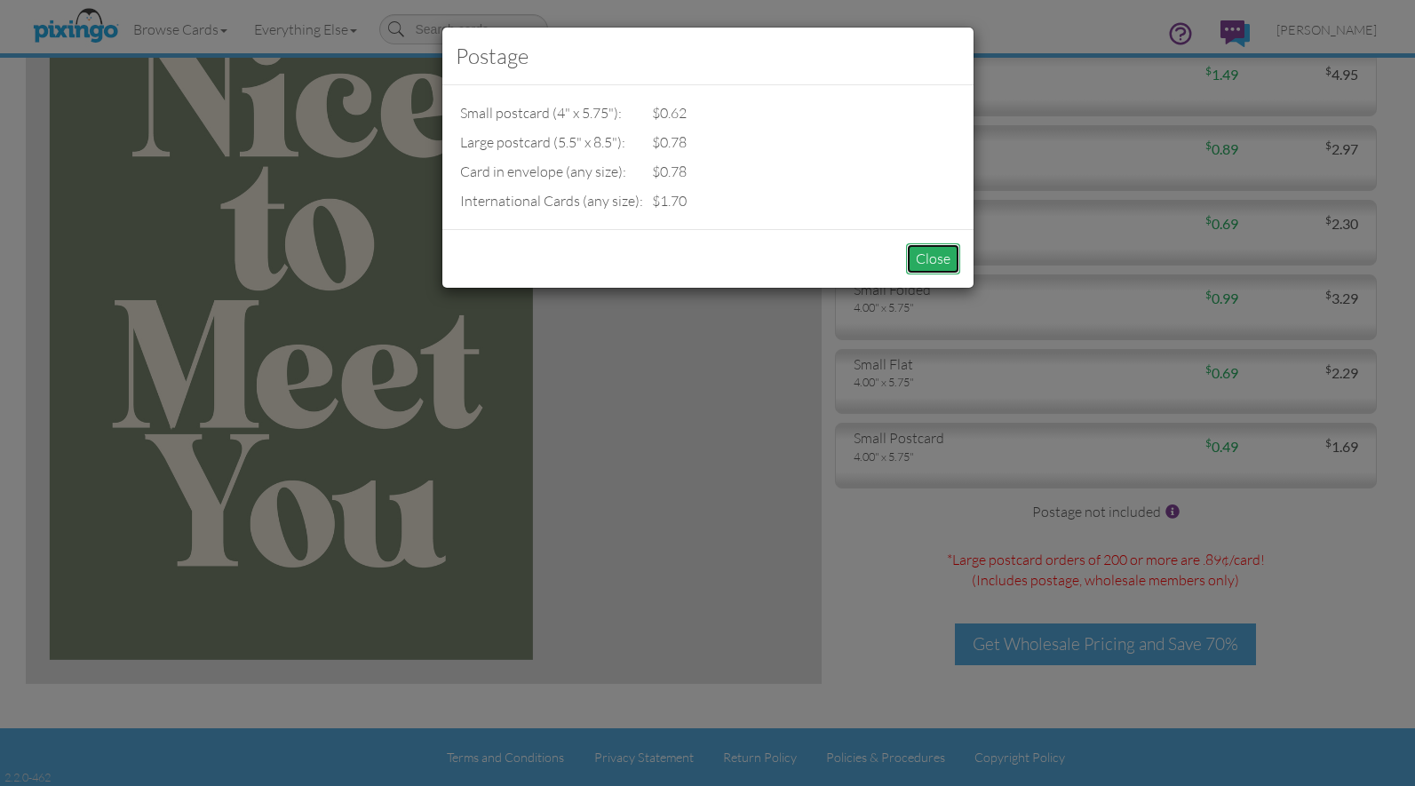
click at [919, 262] on button "Close" at bounding box center [933, 258] width 54 height 31
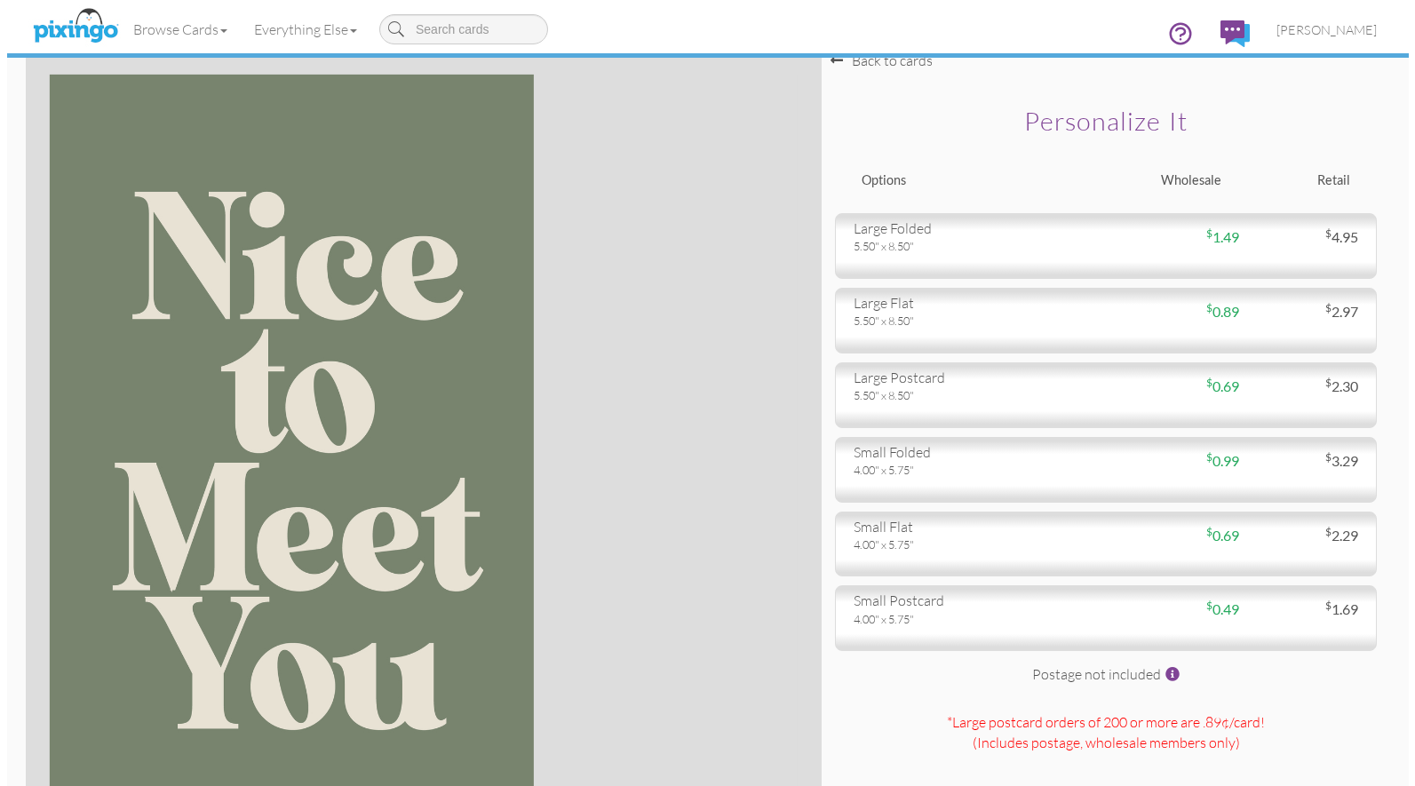
scroll to position [0, 0]
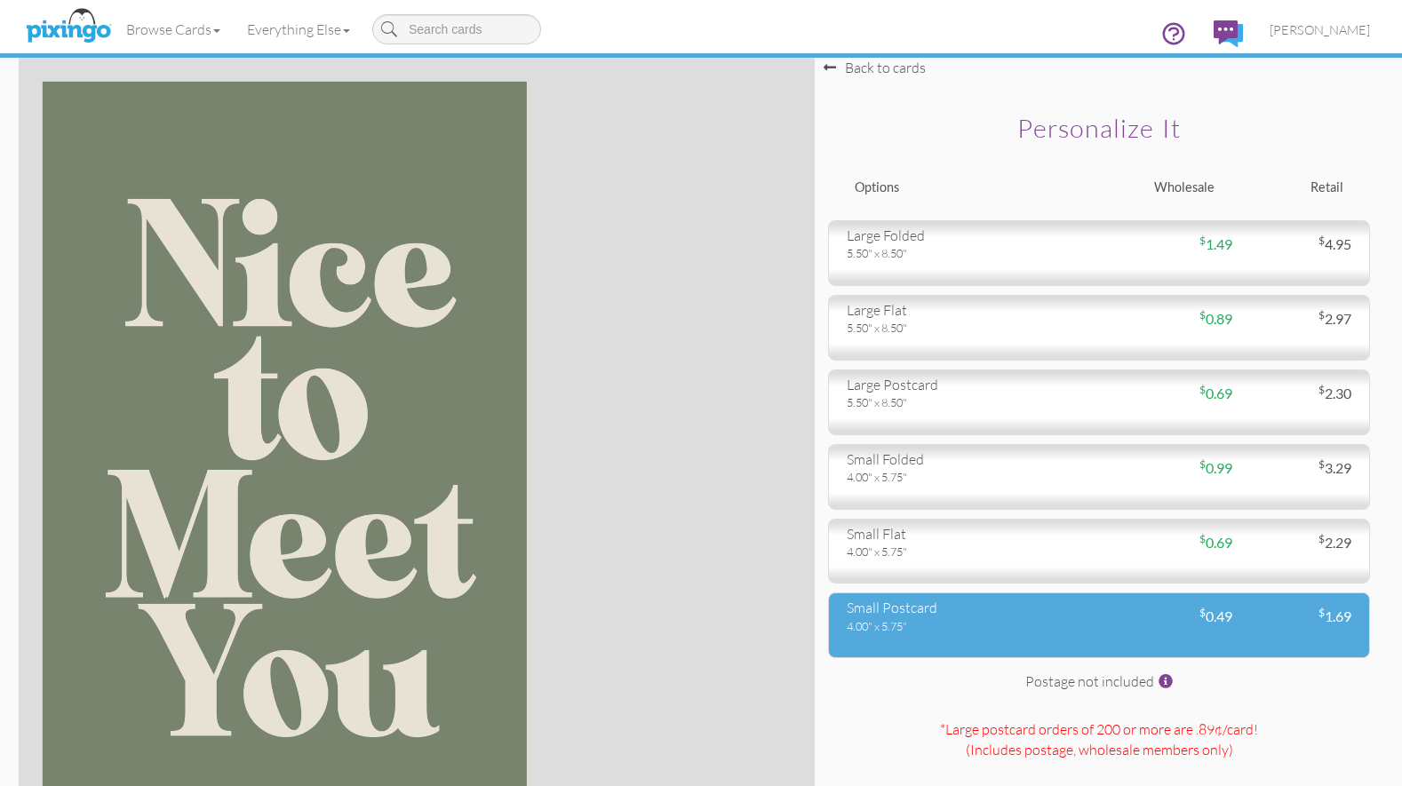
click at [1147, 622] on div "$ 0.49" at bounding box center [1165, 617] width 133 height 20
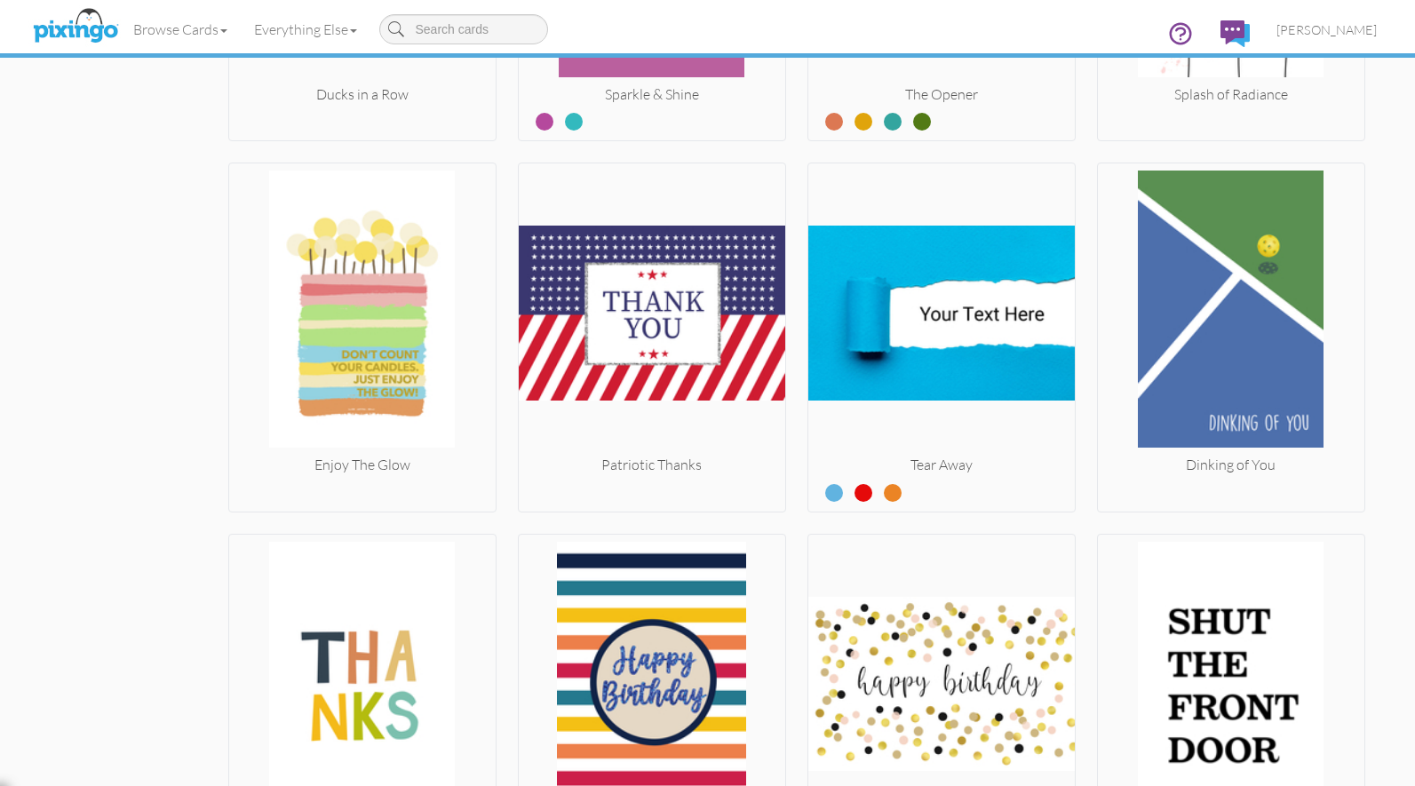
scroll to position [2751, 0]
